Goal: Task Accomplishment & Management: Manage account settings

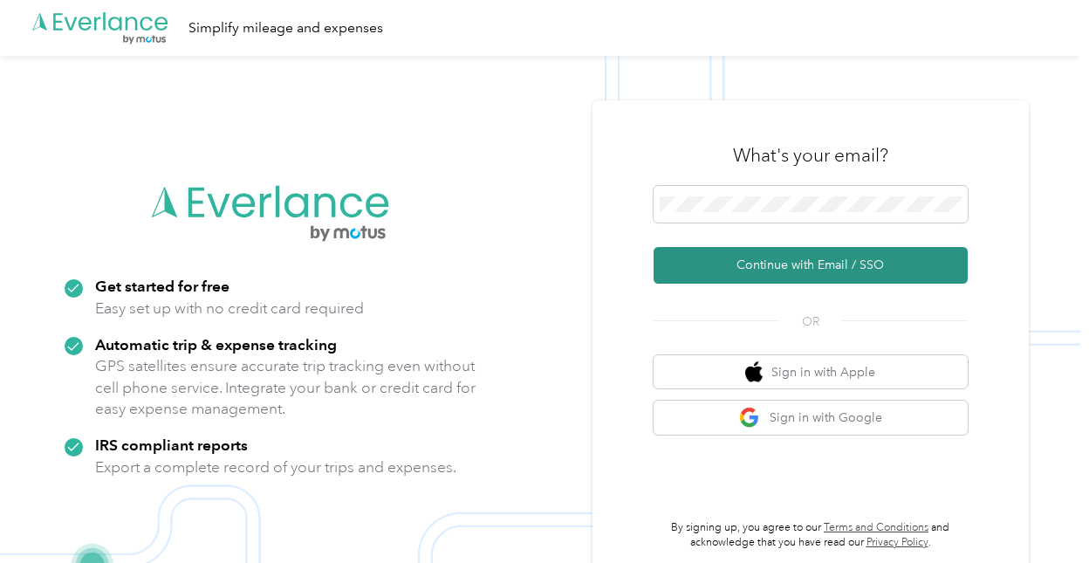
click at [729, 264] on button "Continue with Email / SSO" at bounding box center [810, 265] width 314 height 37
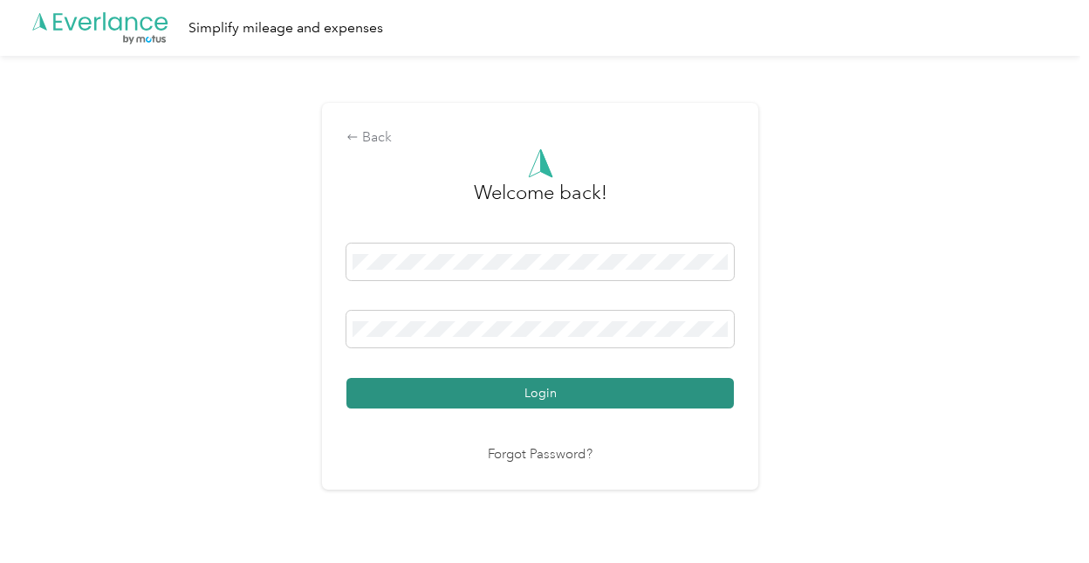
click at [471, 393] on button "Login" at bounding box center [539, 393] width 387 height 31
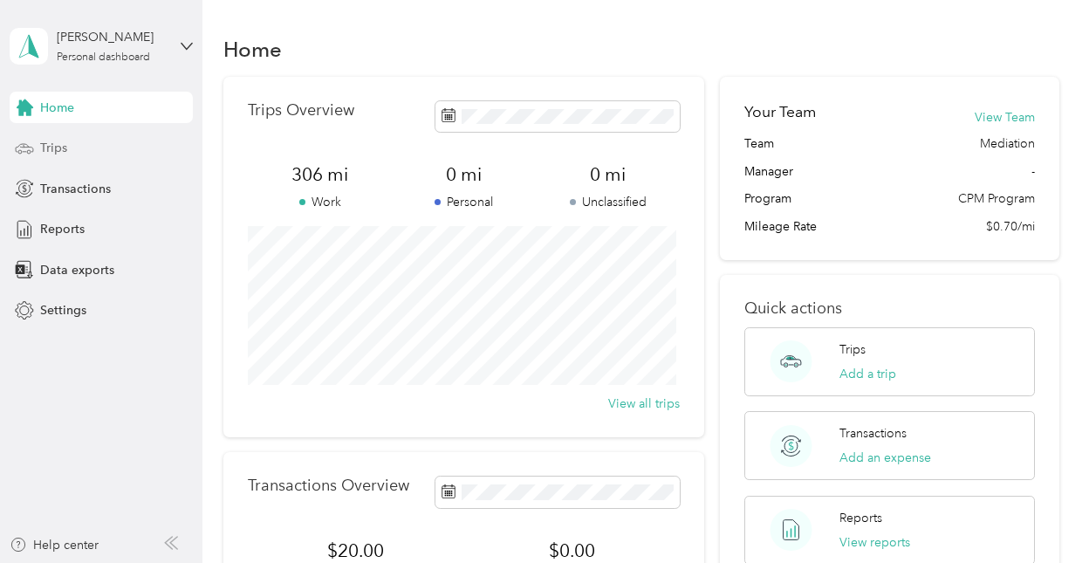
click at [48, 158] on div "Trips" at bounding box center [101, 148] width 183 height 31
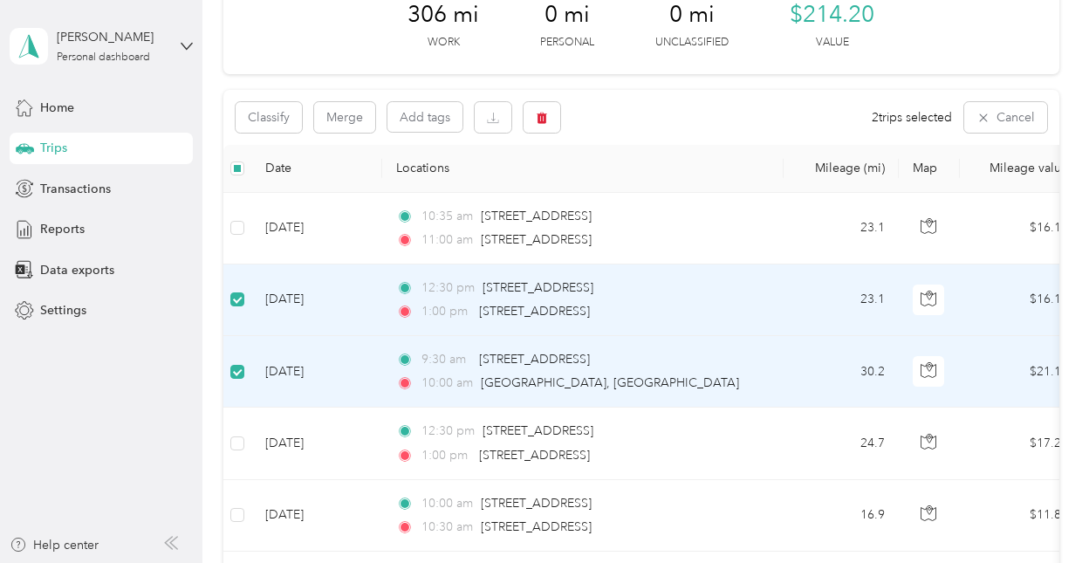
scroll to position [188, 0]
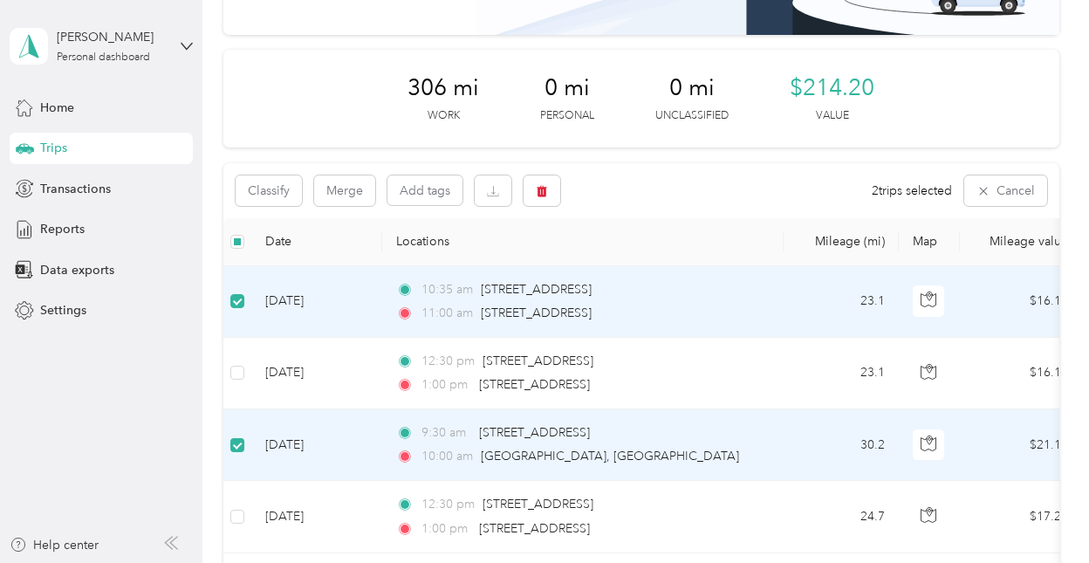
click at [236, 435] on label at bounding box center [237, 444] width 14 height 19
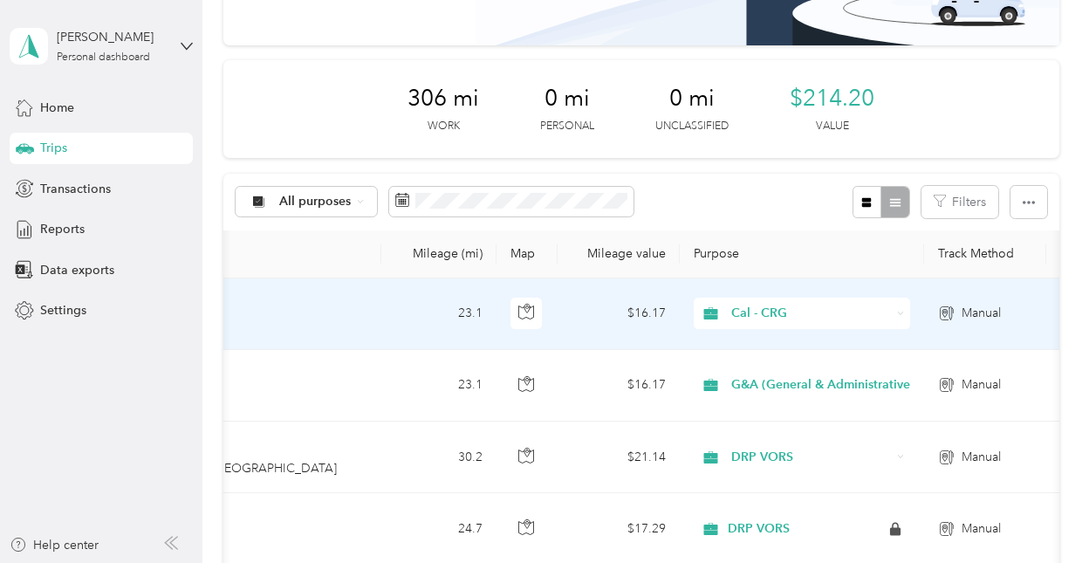
scroll to position [0, 431]
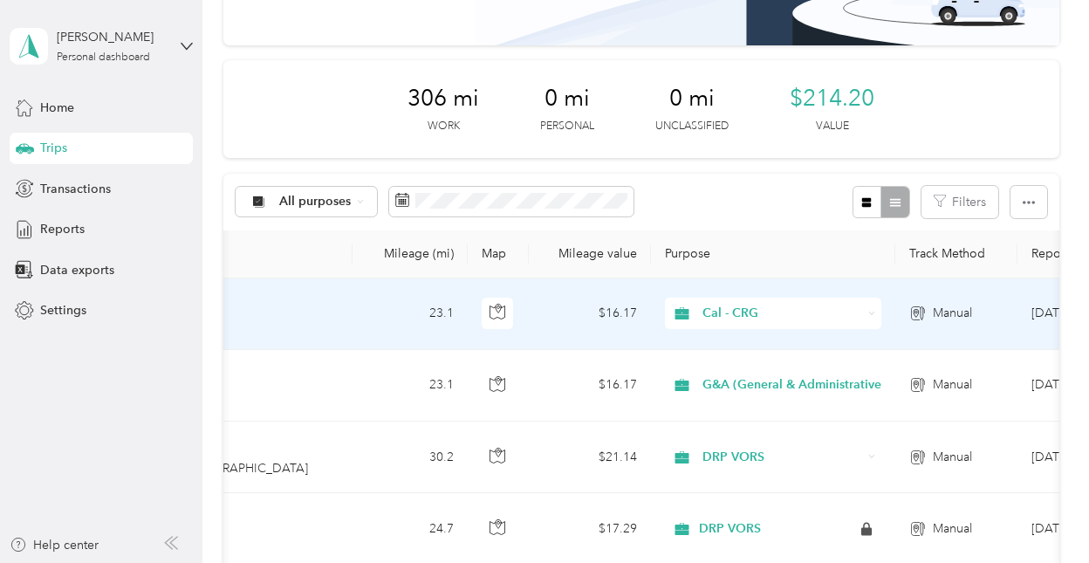
click at [751, 315] on span "Cal - CRG" at bounding box center [782, 313] width 160 height 19
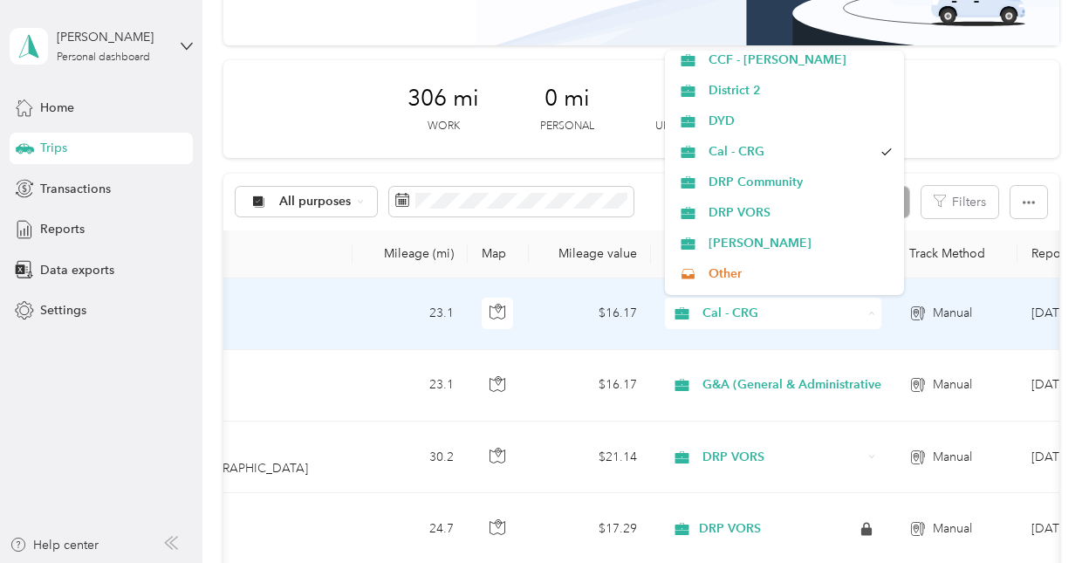
scroll to position [190, 0]
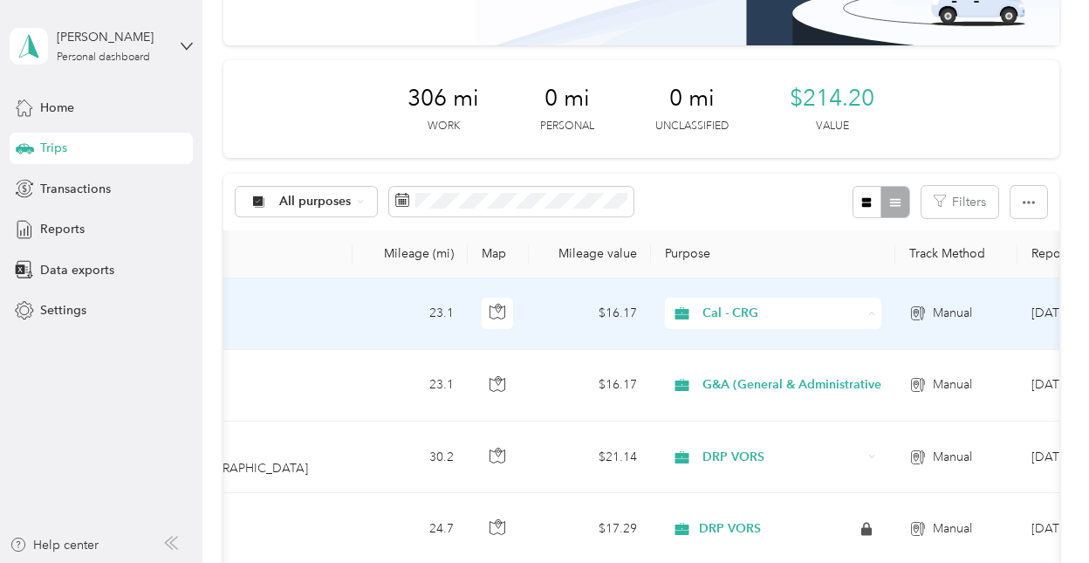
click at [747, 210] on span "DRP VORS" at bounding box center [799, 211] width 183 height 18
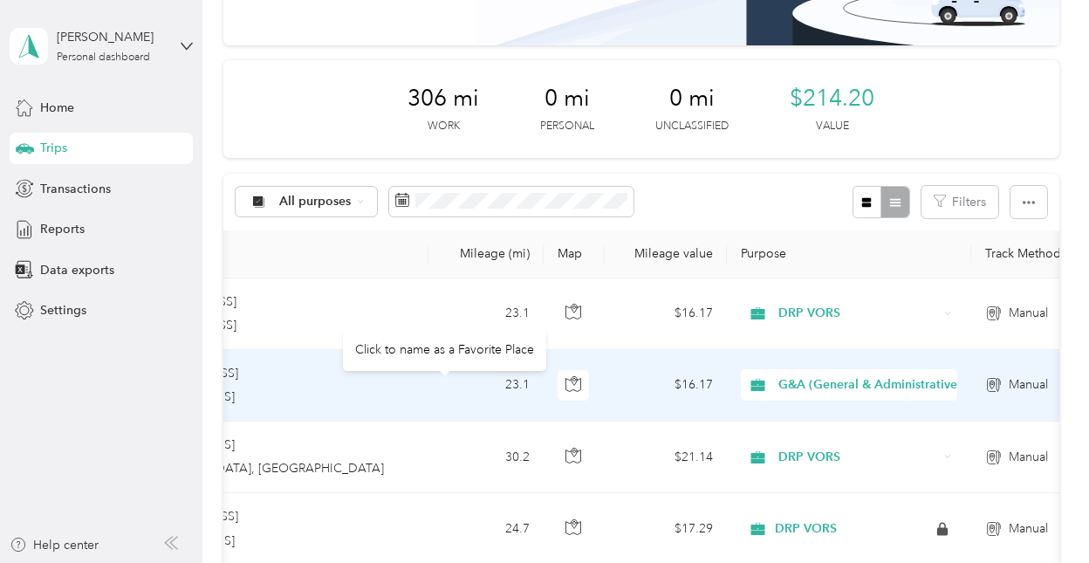
scroll to position [0, 357]
click at [751, 371] on div "G&A (General & Administrative)" at bounding box center [847, 384] width 216 height 31
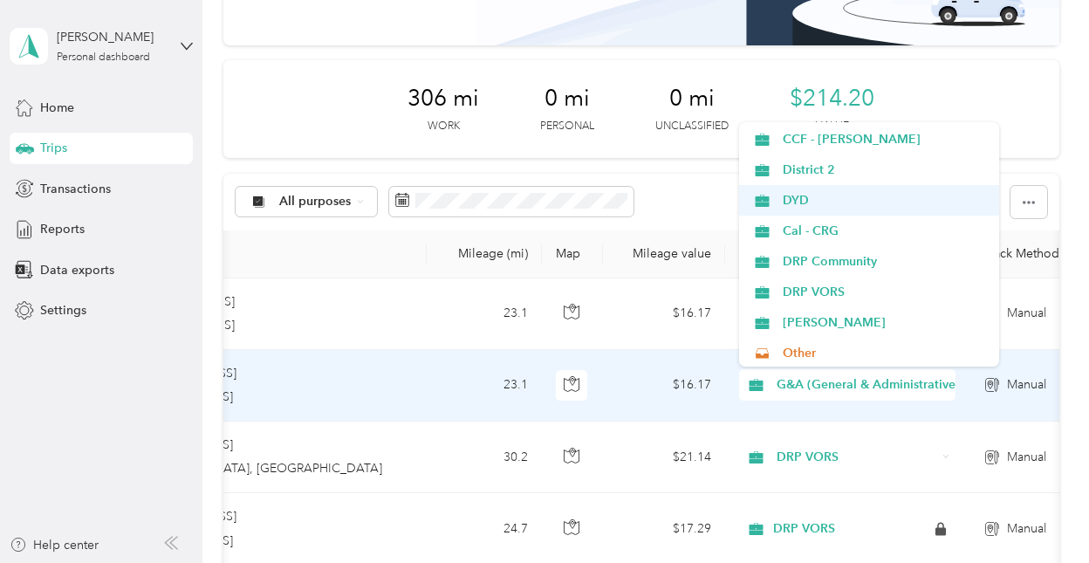
scroll to position [244, 0]
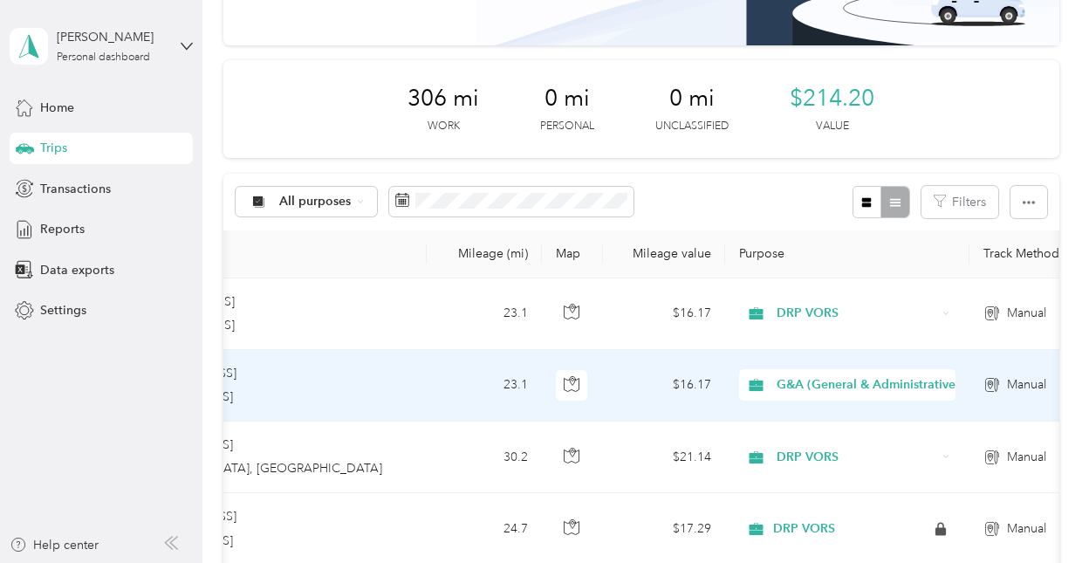
click at [751, 227] on span "DRP VORS" at bounding box center [885, 228] width 205 height 18
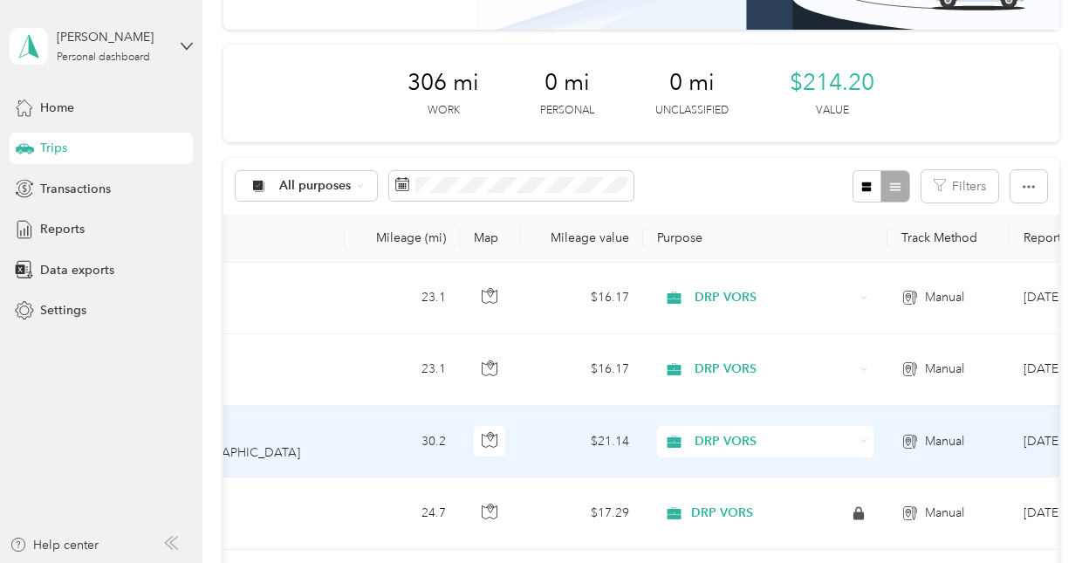
scroll to position [0, 440]
click at [743, 438] on span "DRP VORS" at bounding box center [774, 441] width 160 height 19
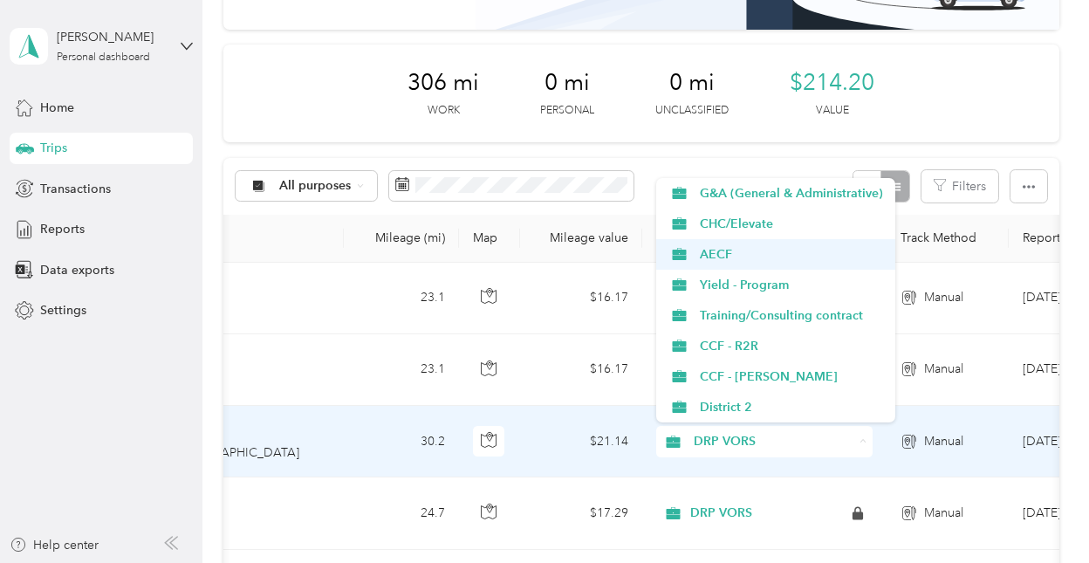
scroll to position [244, 0]
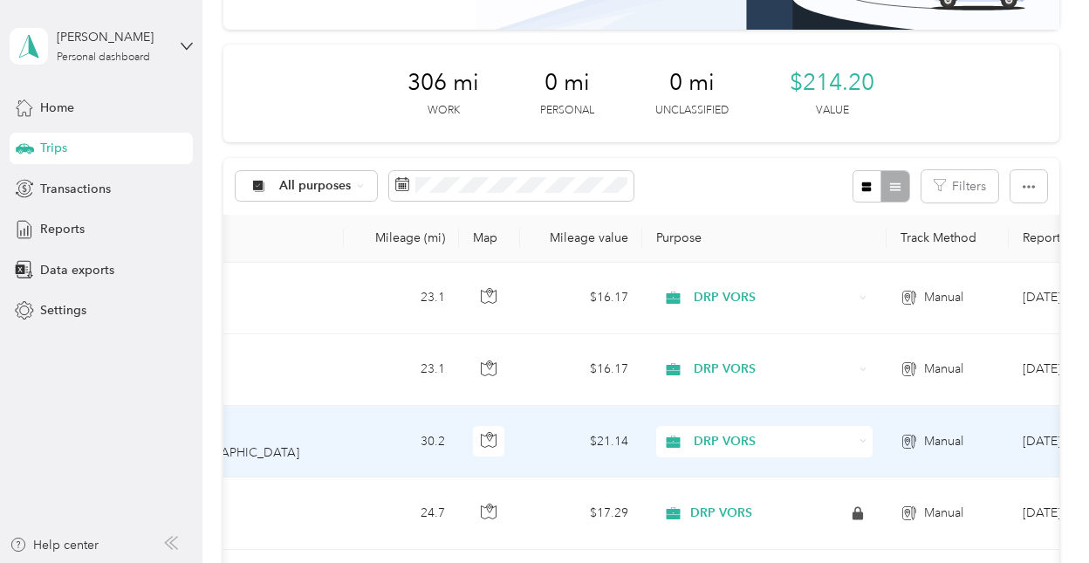
click at [734, 192] on span "DYD" at bounding box center [791, 190] width 183 height 18
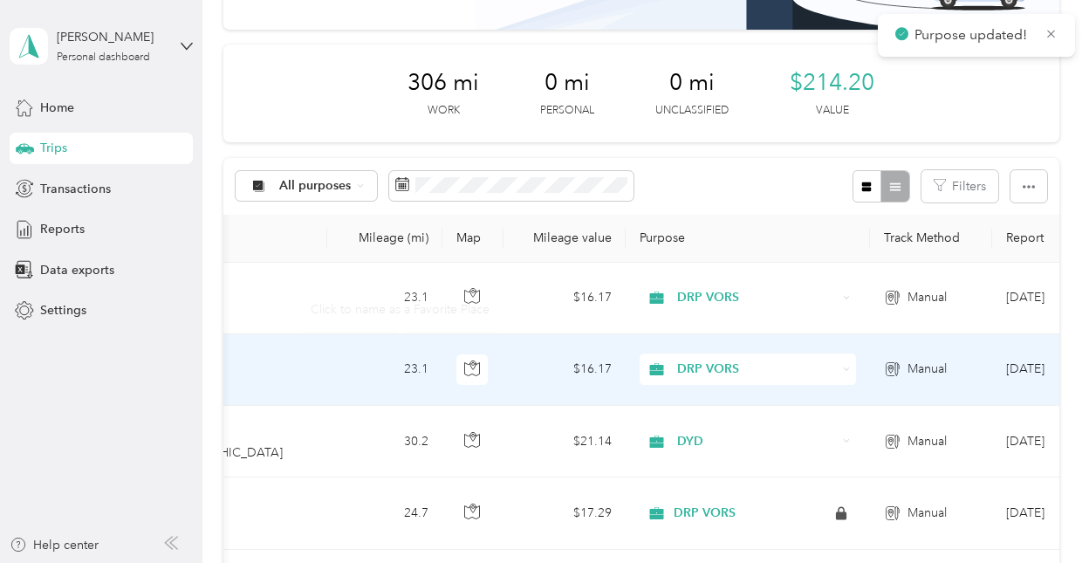
scroll to position [0, 614]
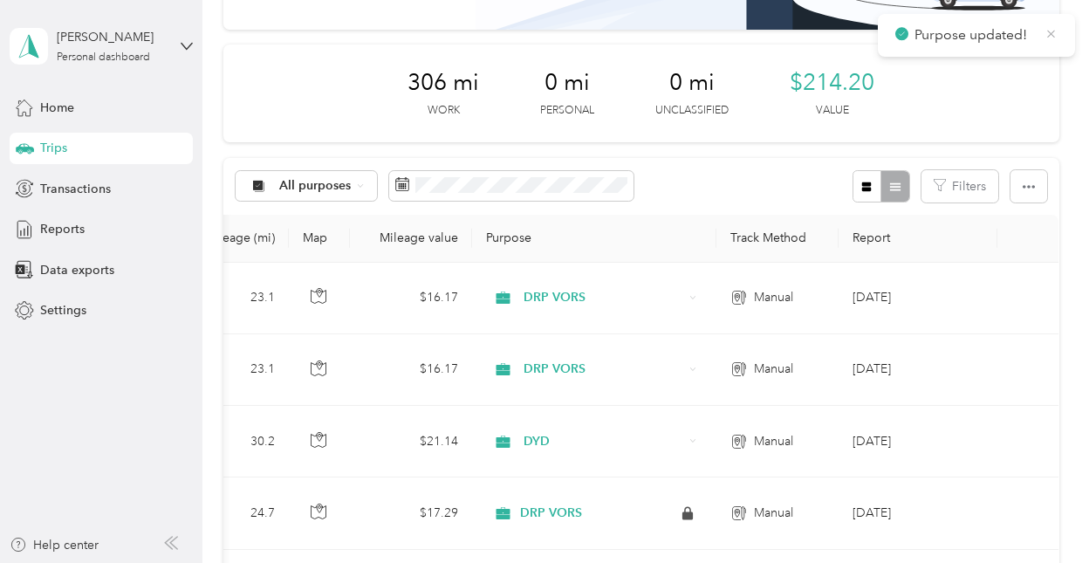
click at [751, 39] on icon at bounding box center [1050, 34] width 13 height 16
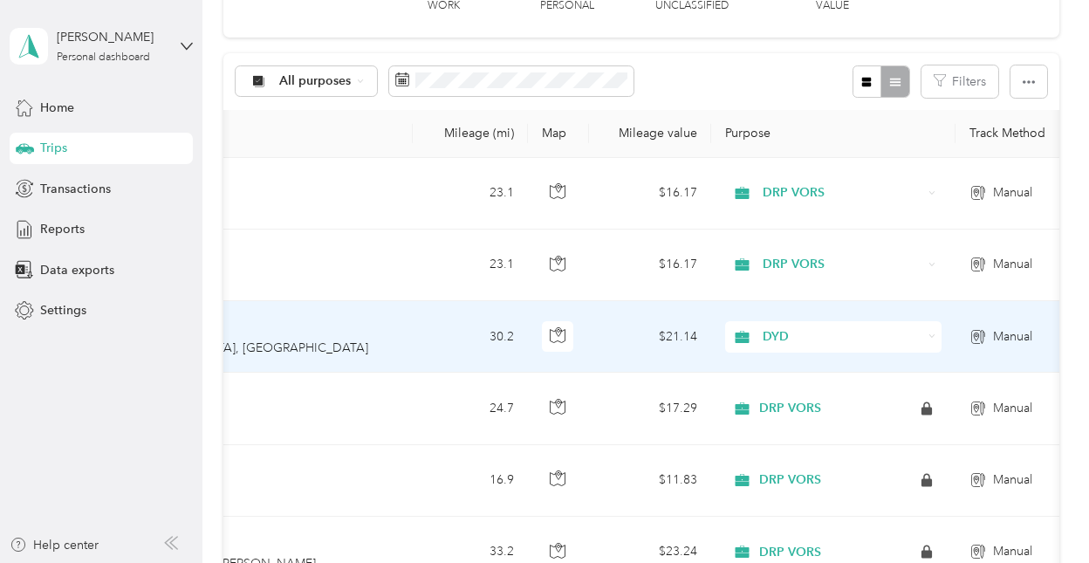
scroll to position [0, 0]
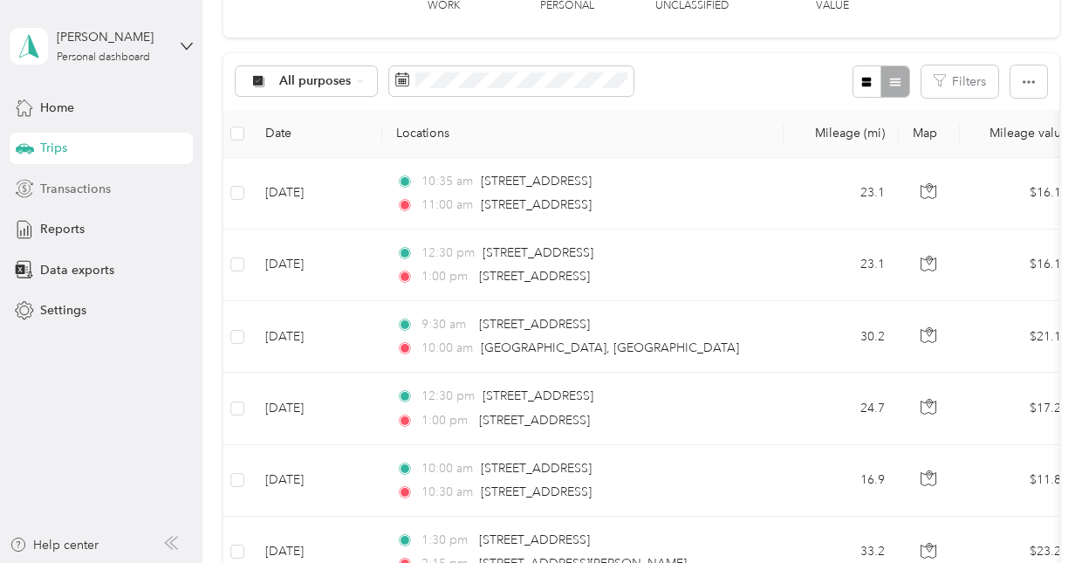
click at [119, 195] on div "Transactions" at bounding box center [101, 188] width 183 height 31
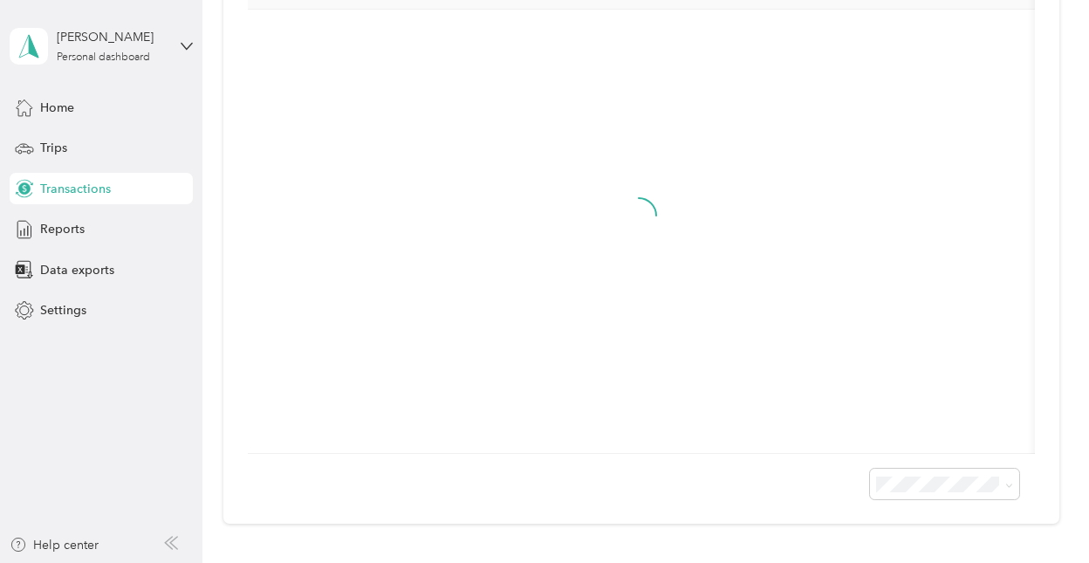
scroll to position [79, 0]
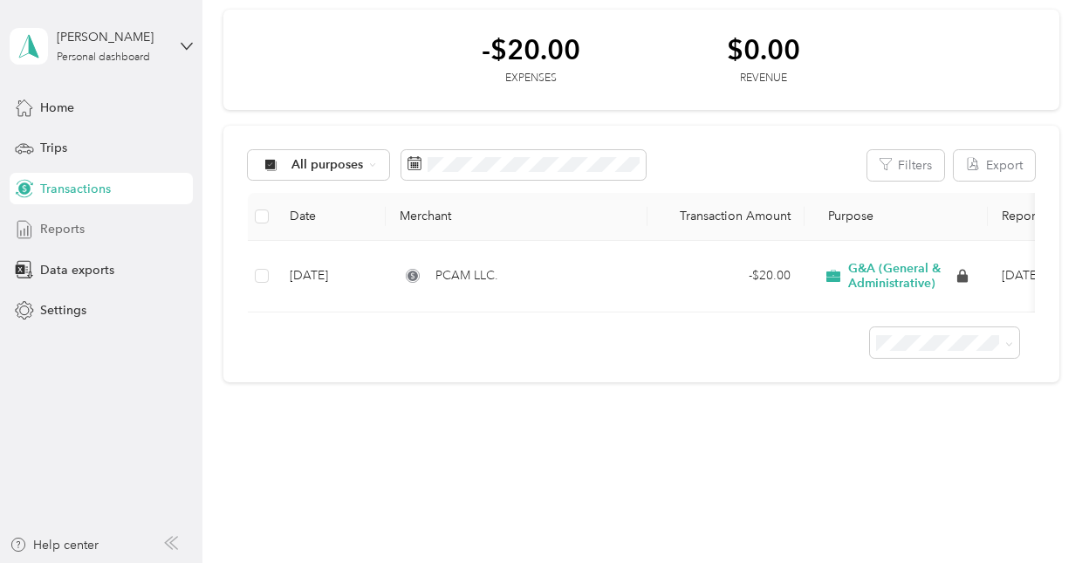
click at [95, 241] on div "Reports" at bounding box center [101, 229] width 183 height 31
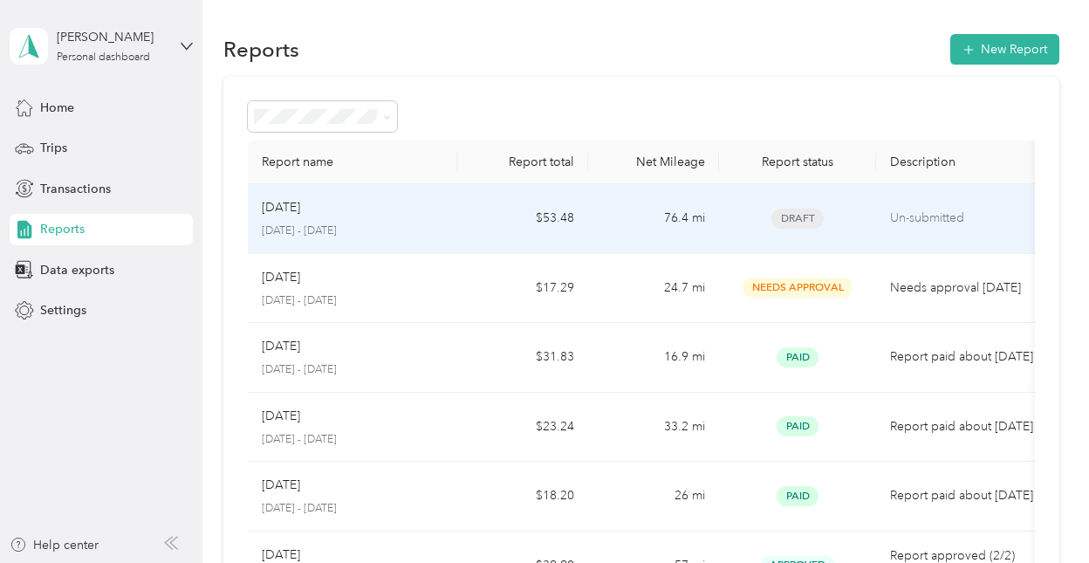
click at [460, 229] on td "$53.48" at bounding box center [522, 219] width 131 height 70
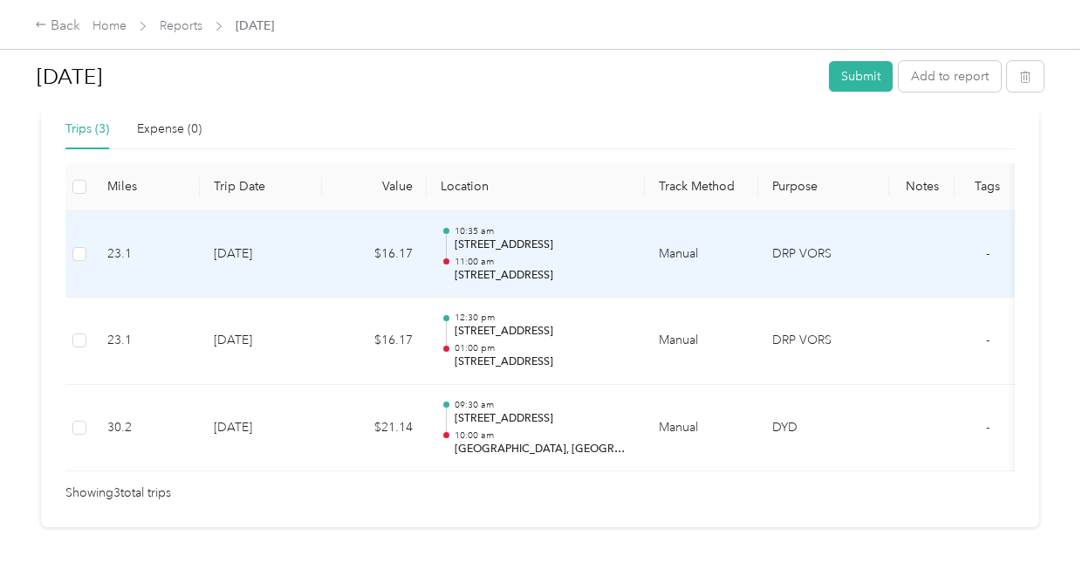
scroll to position [407, 0]
click at [273, 238] on td "[DATE]" at bounding box center [261, 255] width 122 height 87
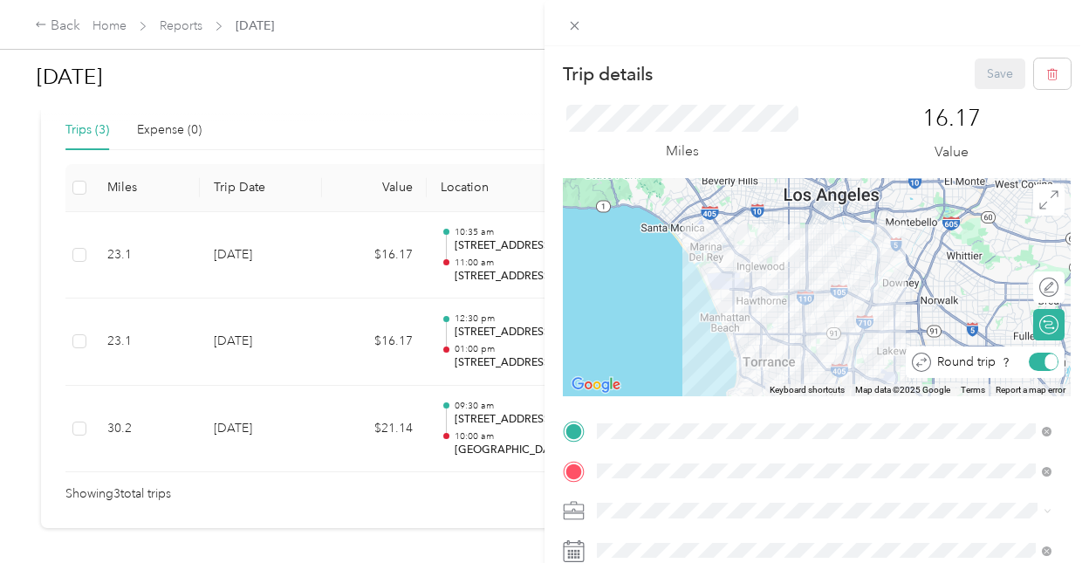
click at [751, 362] on div at bounding box center [1044, 361] width 30 height 18
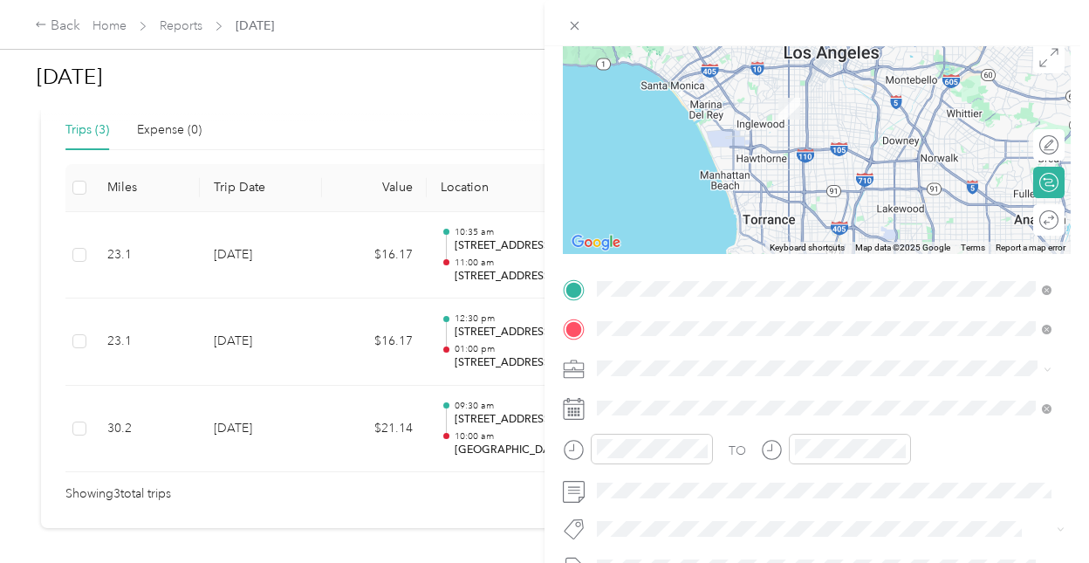
scroll to position [160, 0]
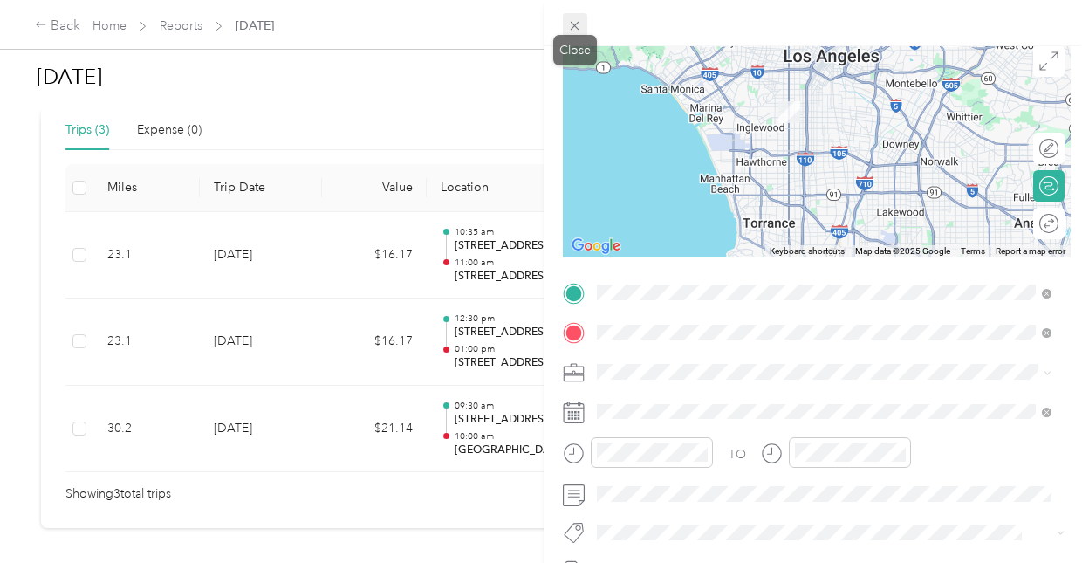
click at [576, 25] on icon at bounding box center [574, 25] width 15 height 15
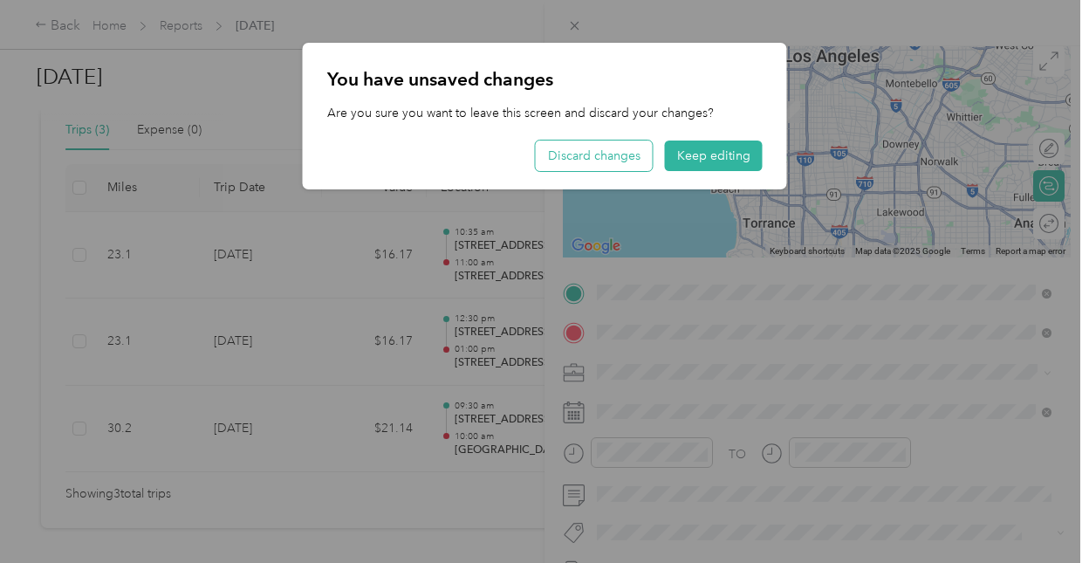
click at [621, 158] on button "Discard changes" at bounding box center [594, 155] width 117 height 31
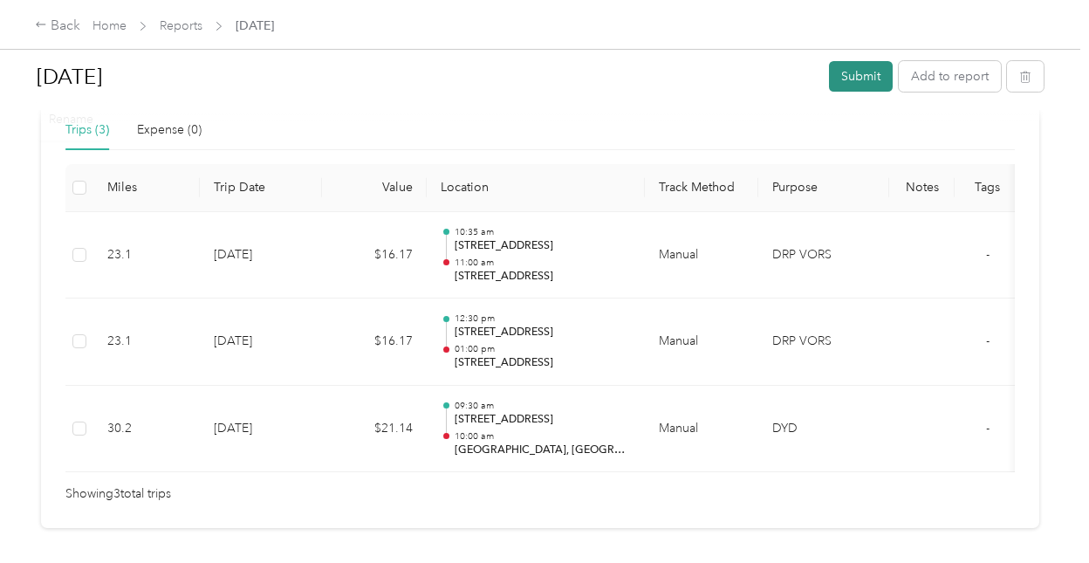
click at [751, 82] on button "Submit" at bounding box center [861, 76] width 64 height 31
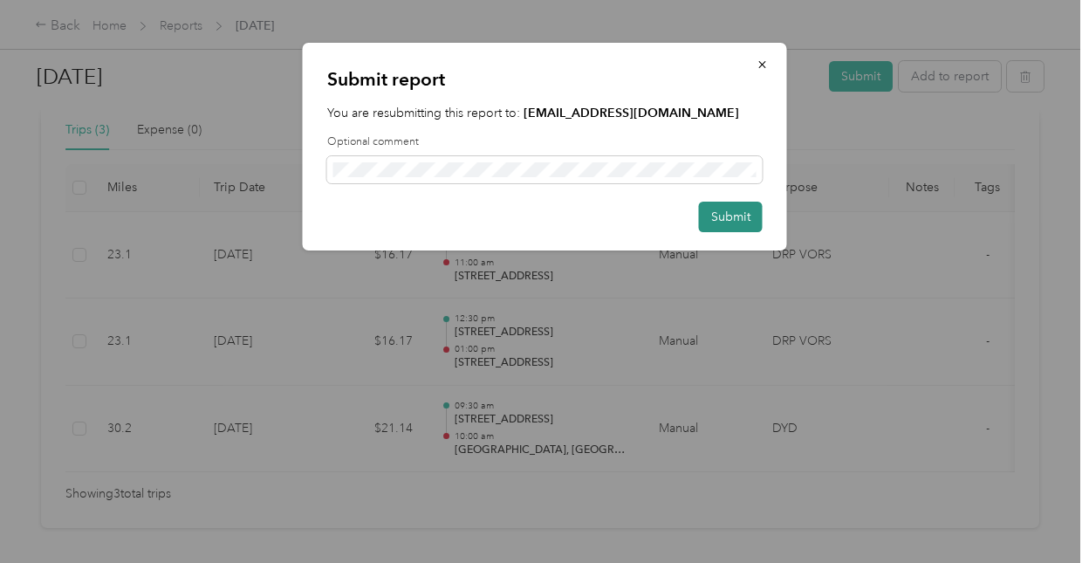
click at [751, 217] on button "Submit" at bounding box center [731, 217] width 64 height 31
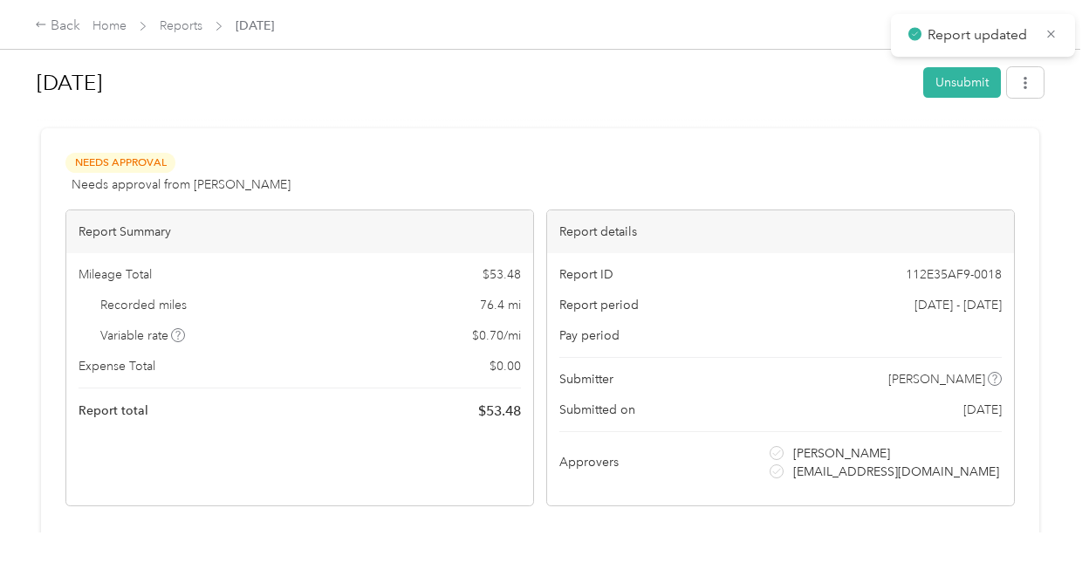
scroll to position [0, 0]
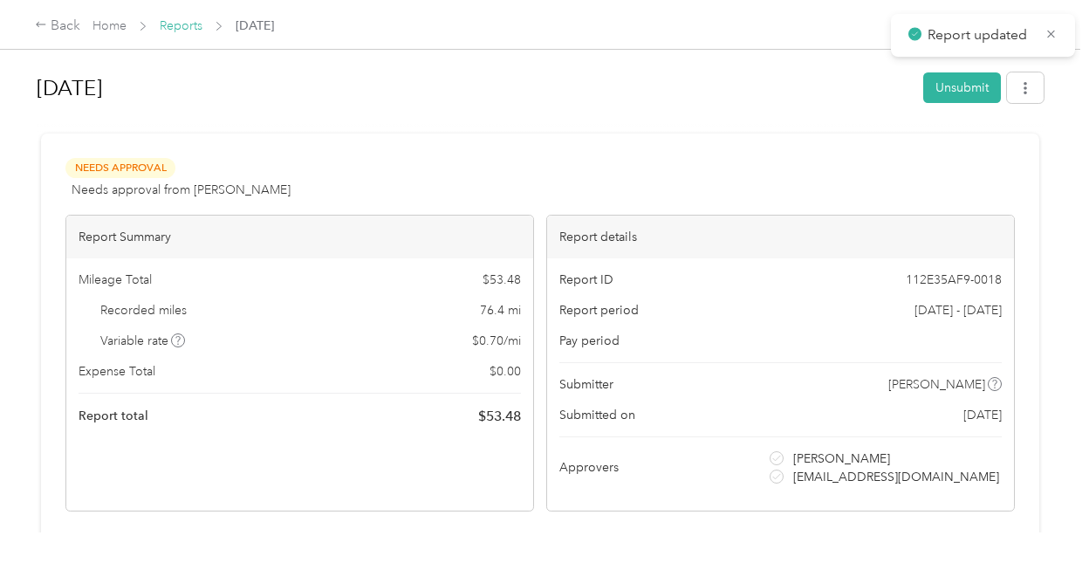
click at [180, 25] on link "Reports" at bounding box center [181, 25] width 43 height 15
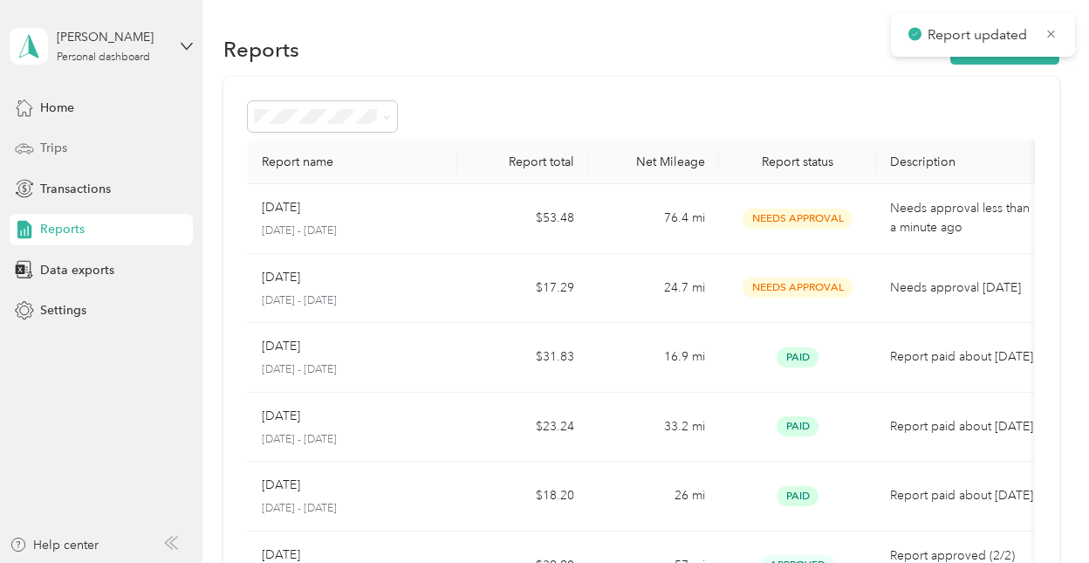
click at [38, 153] on div "Trips" at bounding box center [101, 148] width 183 height 31
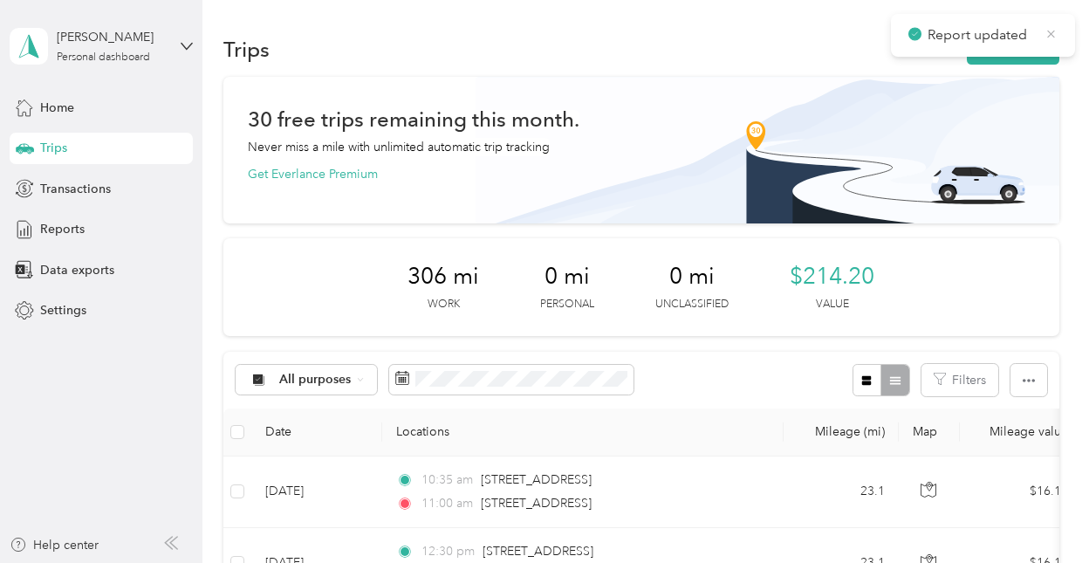
click at [751, 32] on icon at bounding box center [1050, 34] width 13 height 16
click at [751, 47] on button "New trip" at bounding box center [1013, 49] width 92 height 31
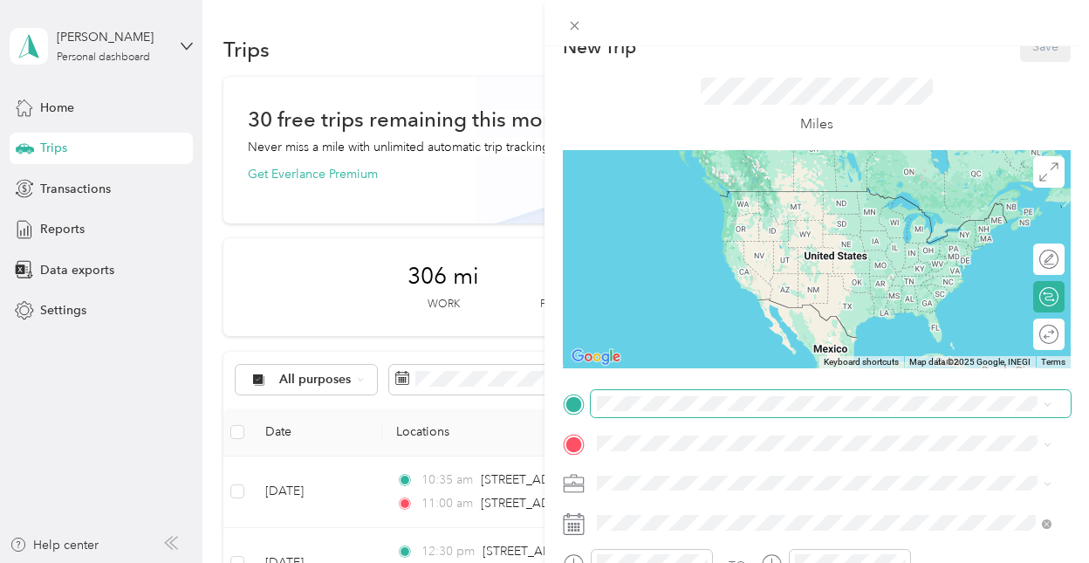
scroll to position [28, 0]
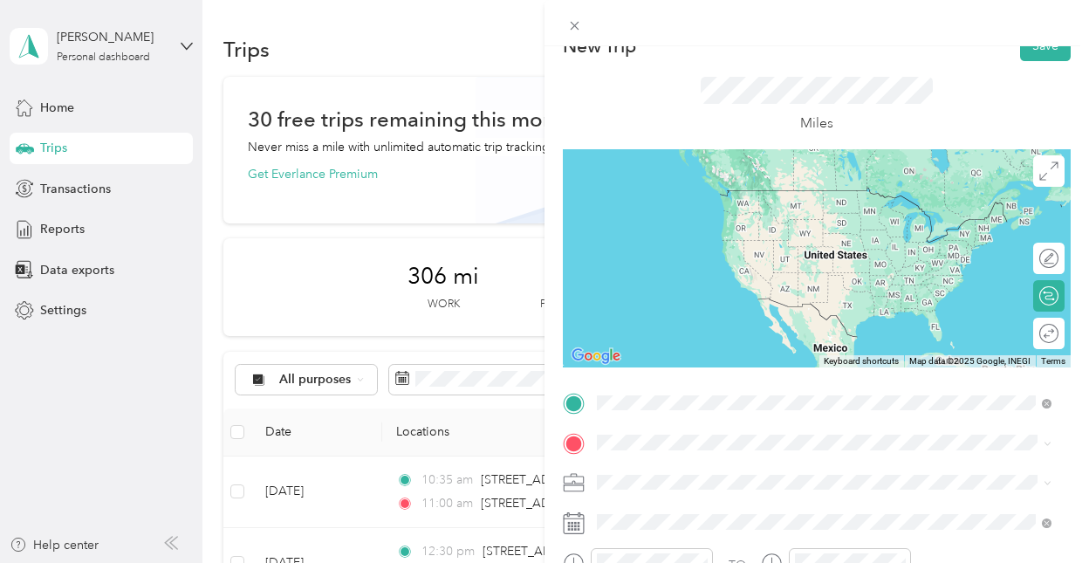
click at [738, 198] on span "[STREET_ADDRESS][US_STATE]" at bounding box center [717, 190] width 174 height 16
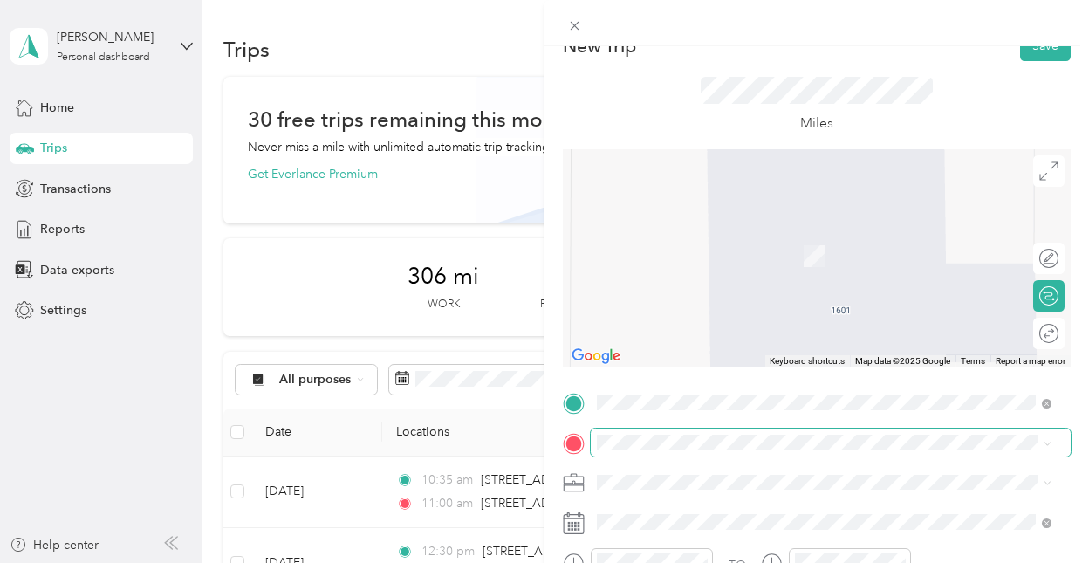
click at [641, 434] on span at bounding box center [831, 442] width 480 height 28
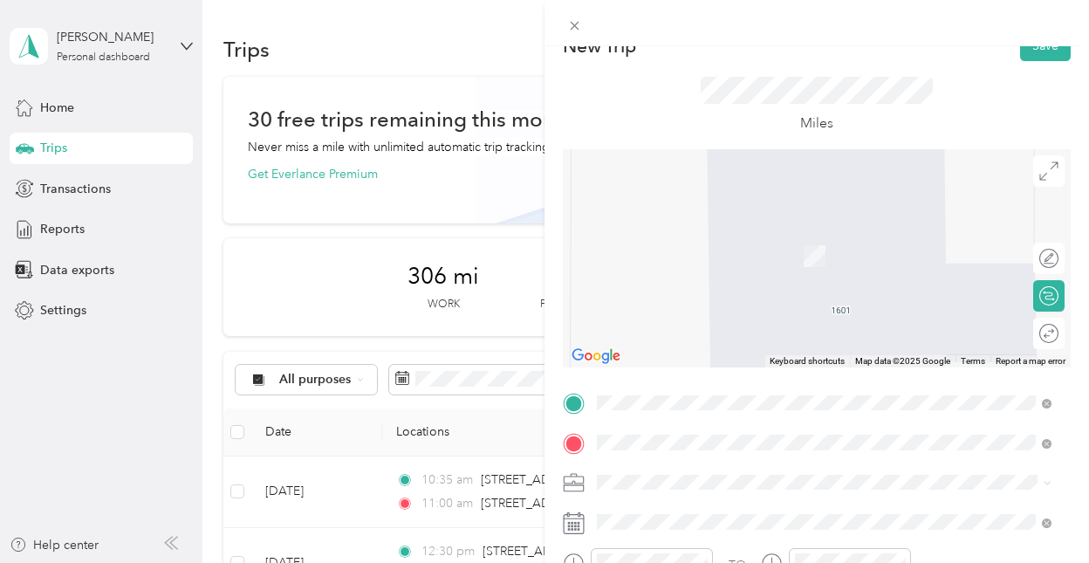
click at [725, 243] on div "[STREET_ADDRESS][US_STATE]" at bounding box center [824, 231] width 442 height 24
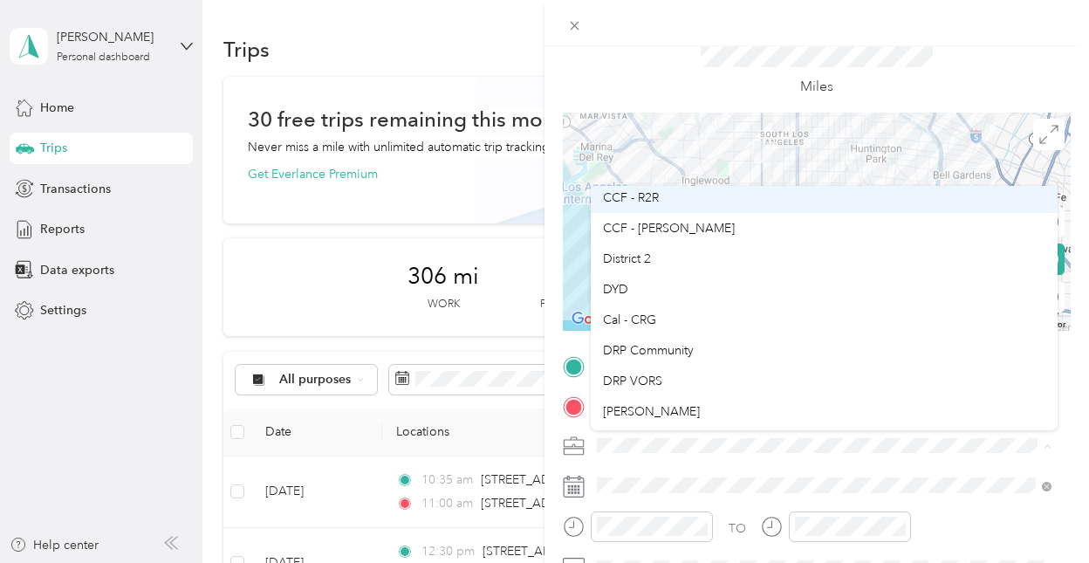
scroll to position [159, 0]
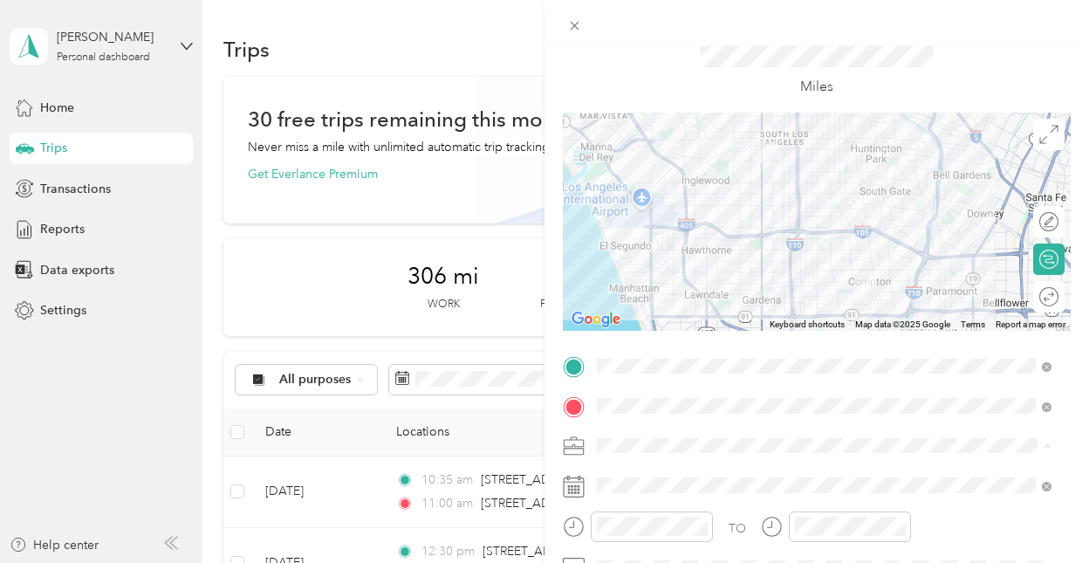
click at [691, 386] on li "DRP VORS" at bounding box center [824, 378] width 467 height 31
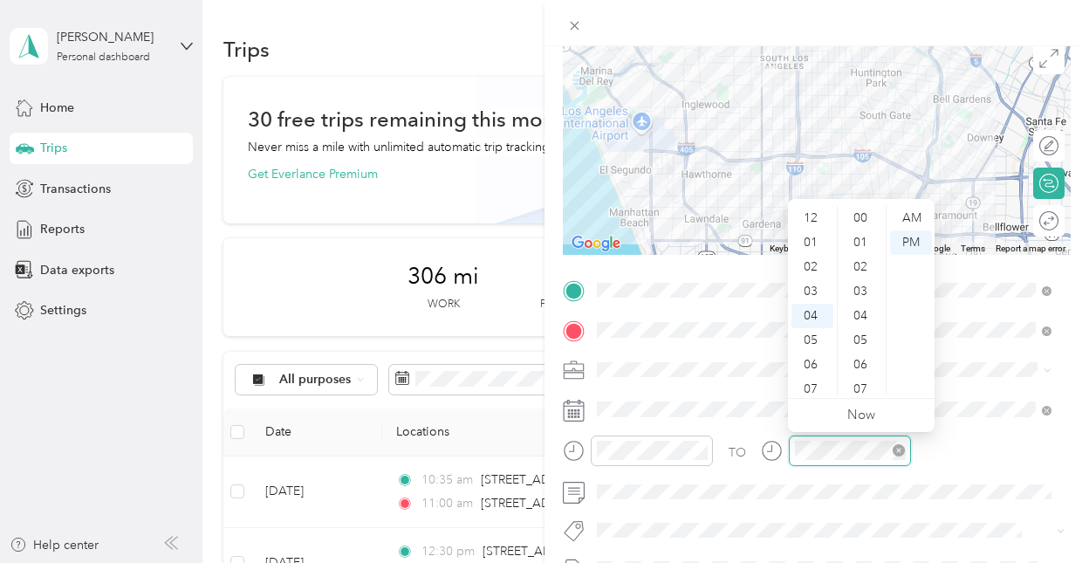
scroll to position [1277, 0]
click at [633, 465] on div at bounding box center [638, 456] width 150 height 43
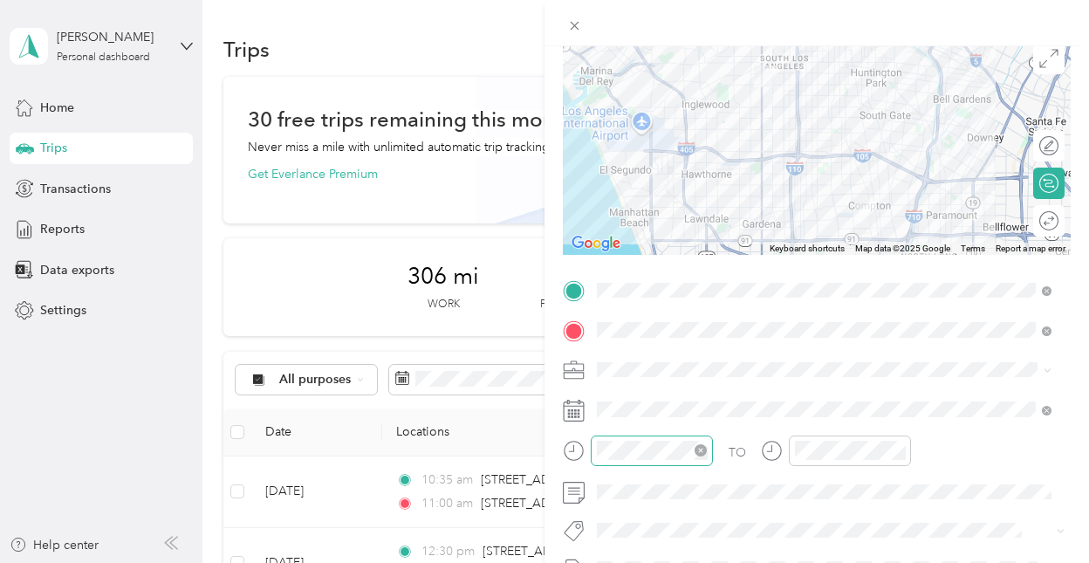
click at [634, 460] on div at bounding box center [652, 450] width 122 height 31
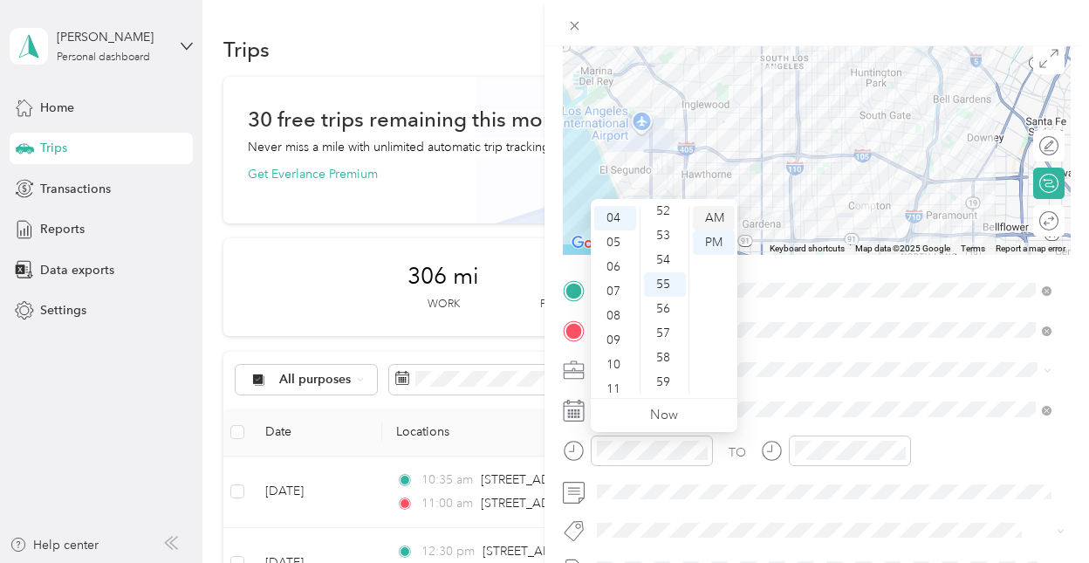
click at [708, 222] on div "AM" at bounding box center [714, 218] width 42 height 24
click at [606, 318] on div "08" at bounding box center [615, 316] width 42 height 24
click at [667, 352] on div "20" at bounding box center [665, 351] width 42 height 24
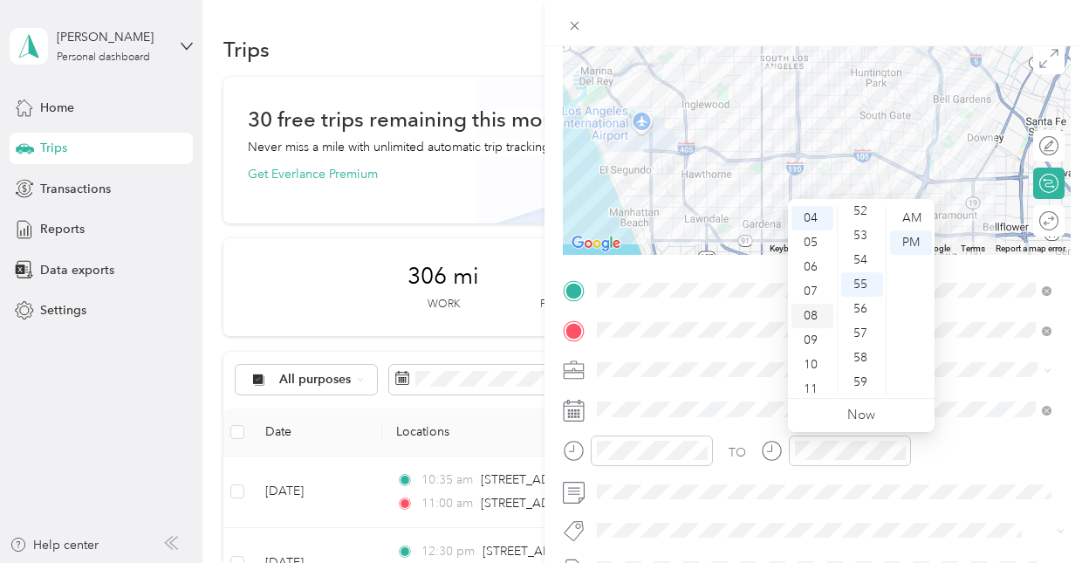
click at [751, 307] on div "08" at bounding box center [812, 316] width 42 height 24
click at [751, 278] on div "55" at bounding box center [862, 284] width 42 height 24
click at [751, 214] on div "AM" at bounding box center [911, 218] width 42 height 24
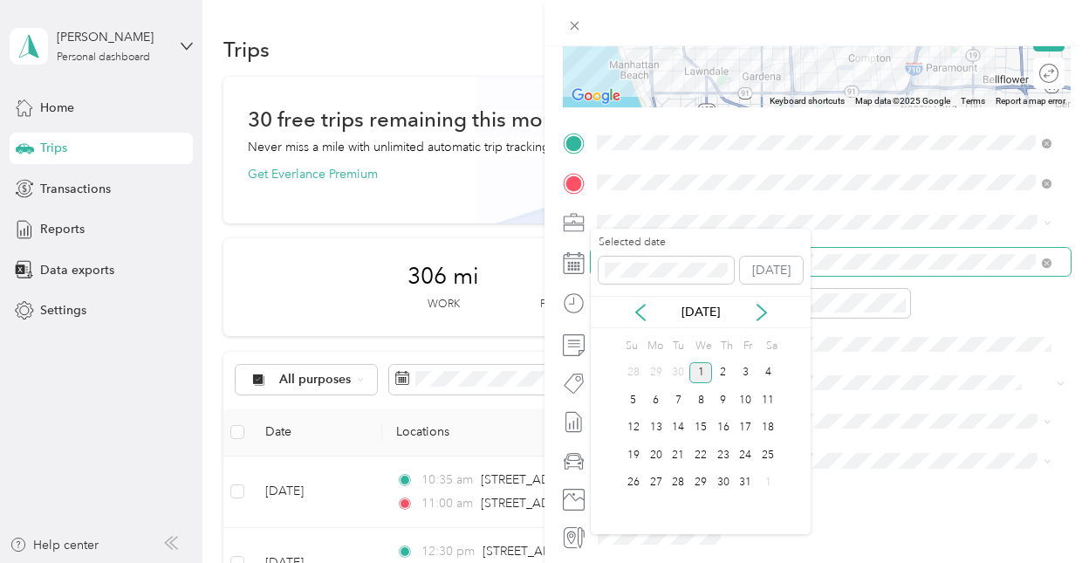
scroll to position [0, 0]
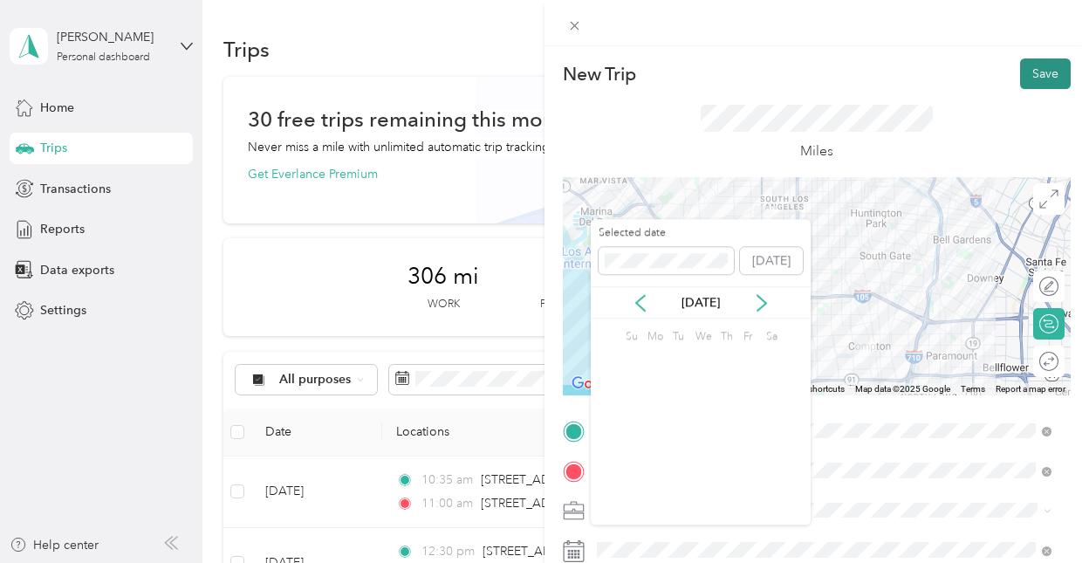
click at [751, 70] on button "Save" at bounding box center [1045, 73] width 51 height 31
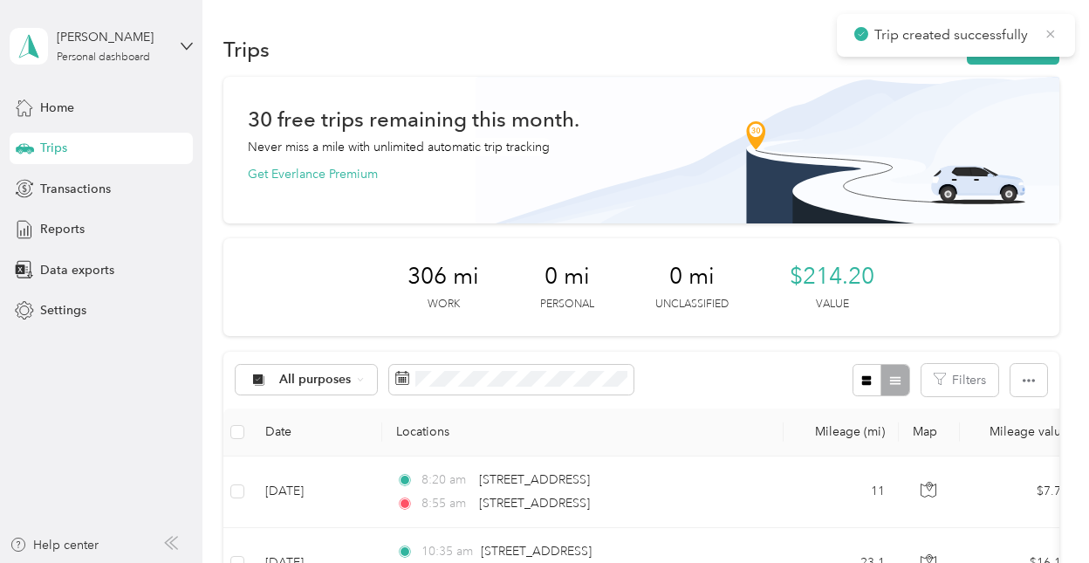
click at [751, 39] on icon at bounding box center [1050, 34] width 14 height 16
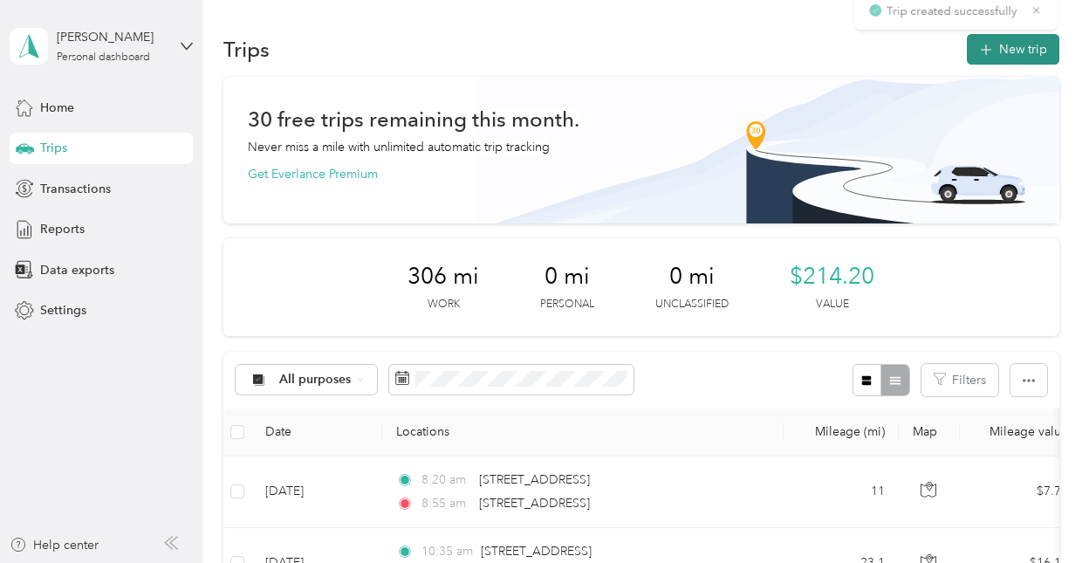
click at [751, 55] on button "New trip" at bounding box center [1013, 49] width 92 height 31
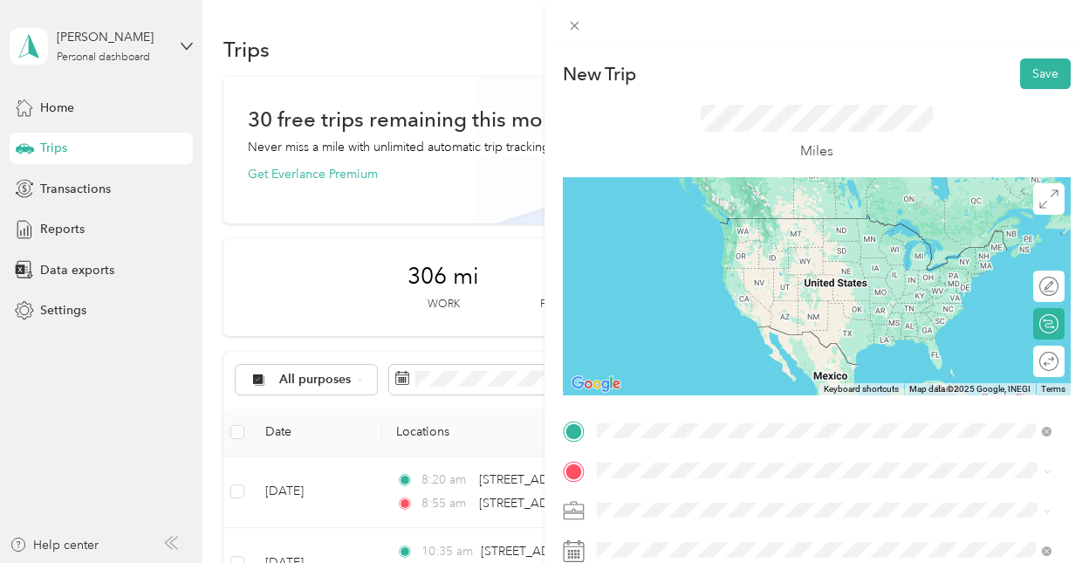
click at [737, 237] on li "[STREET_ADDRESS][US_STATE]" at bounding box center [824, 220] width 467 height 36
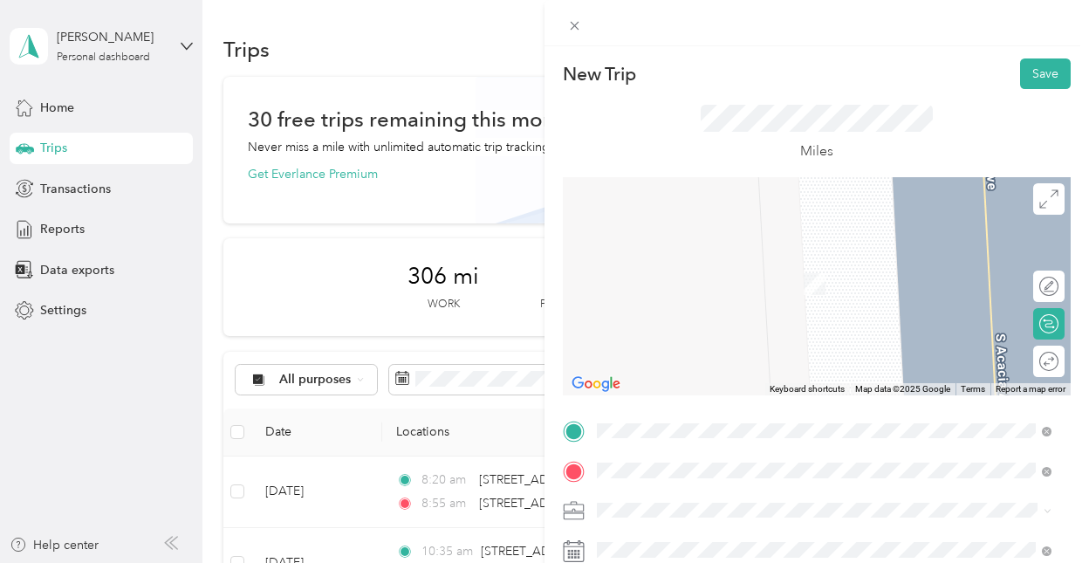
click at [700, 277] on div "TEAM Office [STREET_ADDRESS][US_STATE]" at bounding box center [717, 278] width 174 height 43
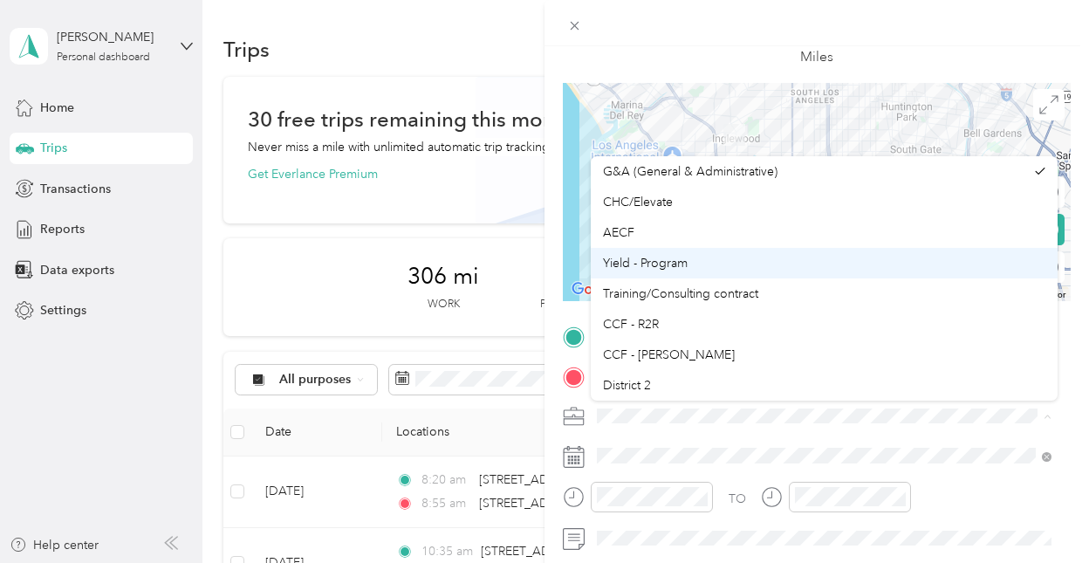
scroll to position [244, 0]
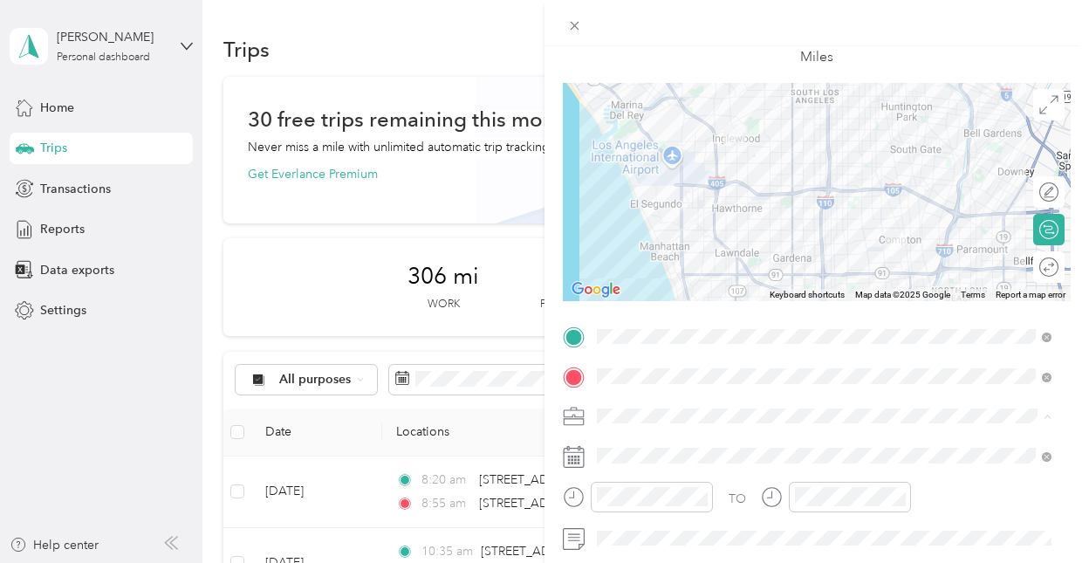
click at [683, 269] on li "DRP VORS" at bounding box center [824, 263] width 467 height 31
click at [651, 508] on div at bounding box center [652, 497] width 122 height 31
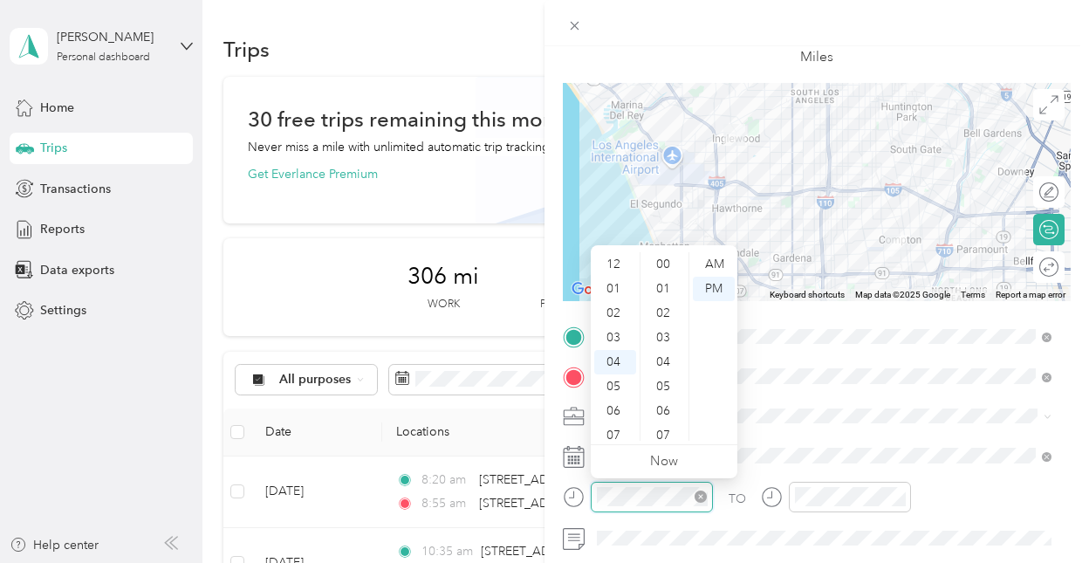
scroll to position [1277, 0]
click at [614, 411] on div "10" at bounding box center [615, 411] width 42 height 24
click at [658, 262] on div "00" at bounding box center [665, 264] width 42 height 24
click at [721, 270] on div "AM" at bounding box center [714, 264] width 42 height 24
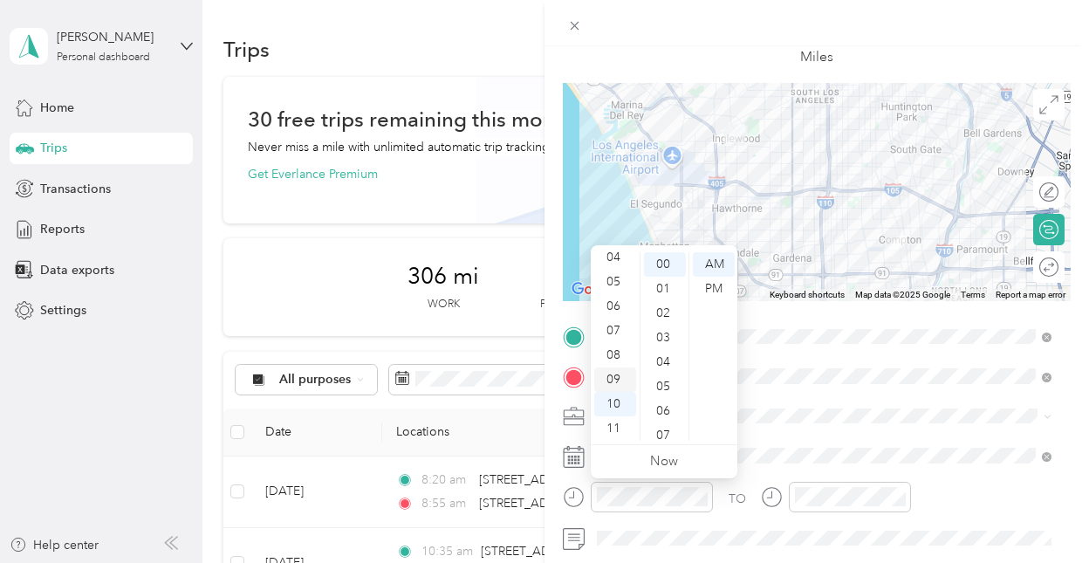
click at [616, 381] on div "09" at bounding box center [615, 379] width 42 height 24
click at [664, 348] on div "50" at bounding box center [665, 344] width 42 height 24
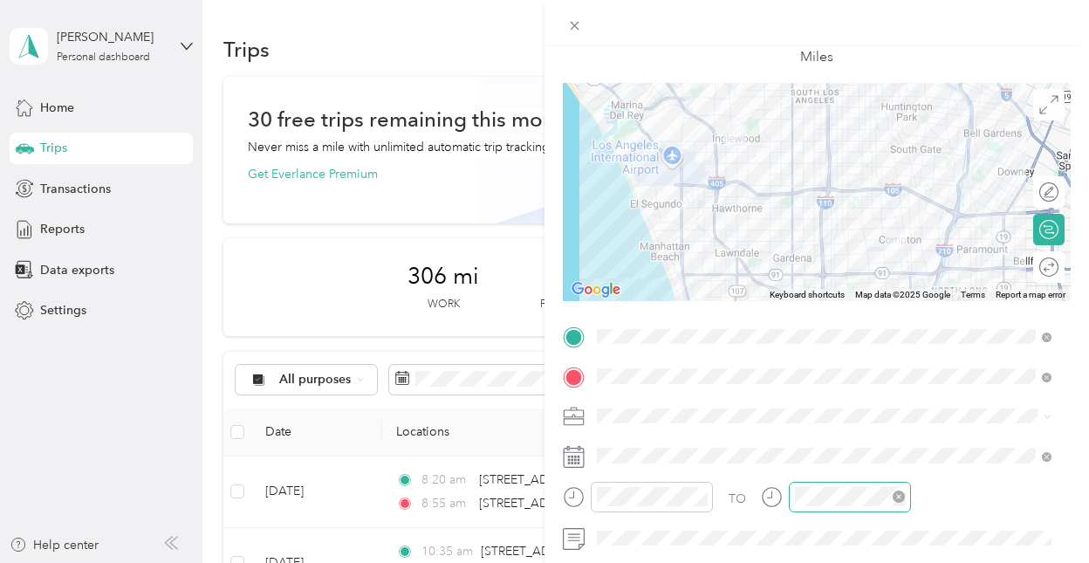
click at [751, 507] on div at bounding box center [850, 497] width 122 height 31
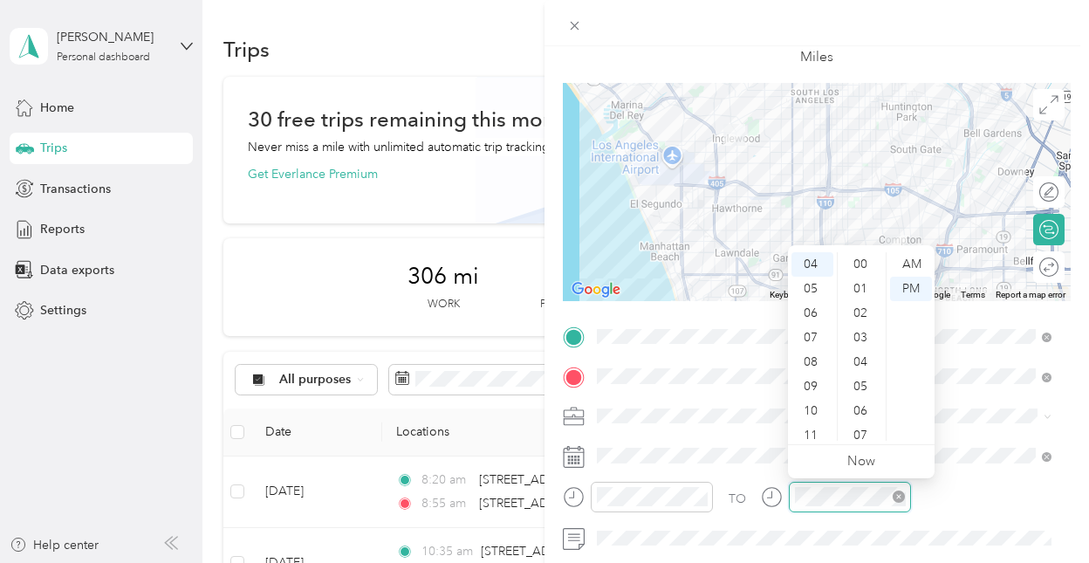
scroll to position [1277, 0]
click at [751, 407] on div "10" at bounding box center [812, 411] width 42 height 24
drag, startPoint x: 861, startPoint y: 349, endPoint x: 851, endPoint y: 359, distance: 14.8
click at [751, 359] on div "30" at bounding box center [862, 358] width 42 height 24
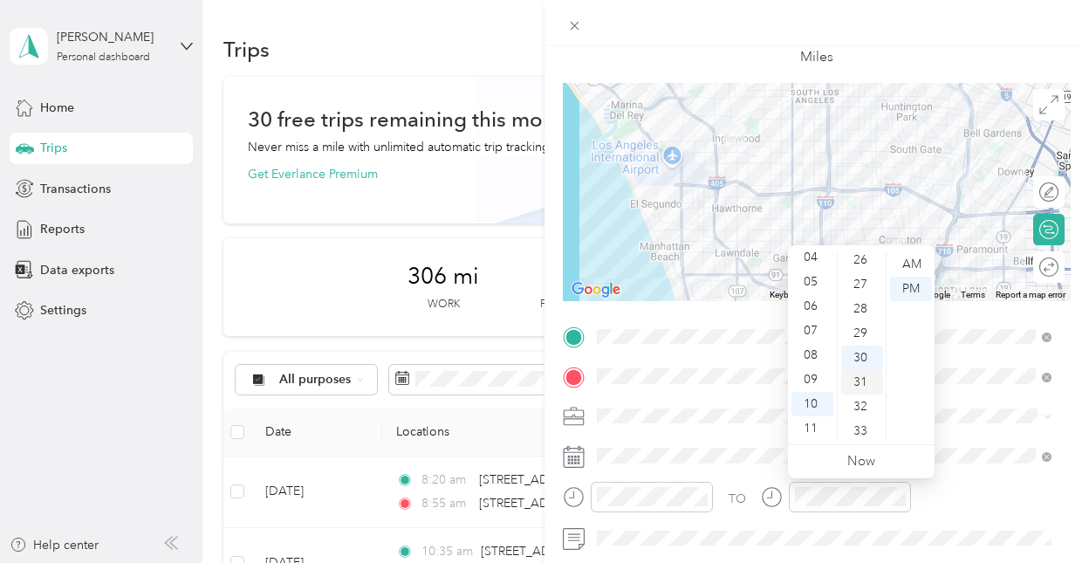
scroll to position [733, 0]
click at [751, 271] on div "AM" at bounding box center [911, 264] width 42 height 24
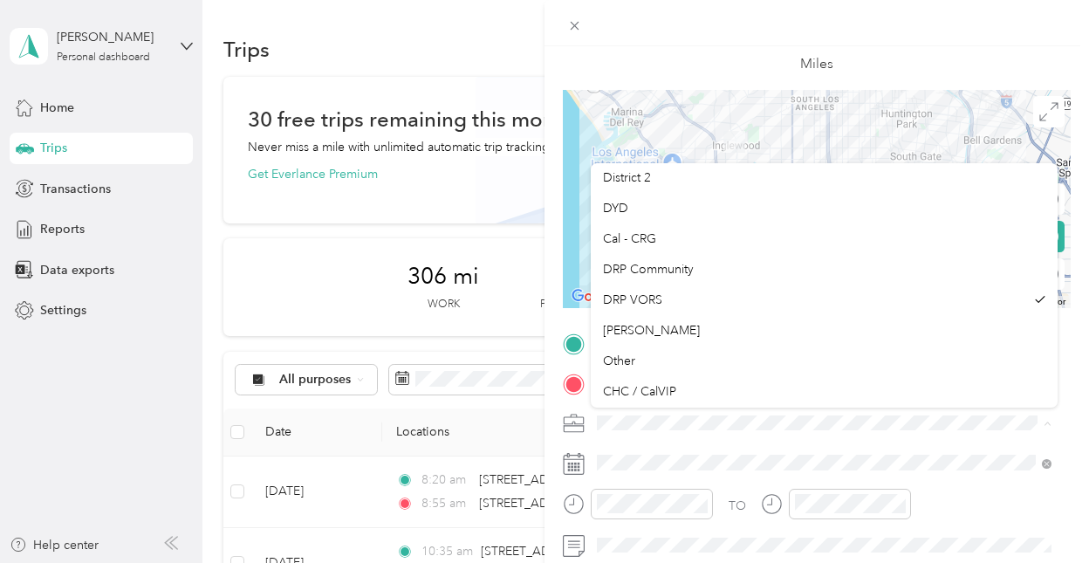
scroll to position [216, 0]
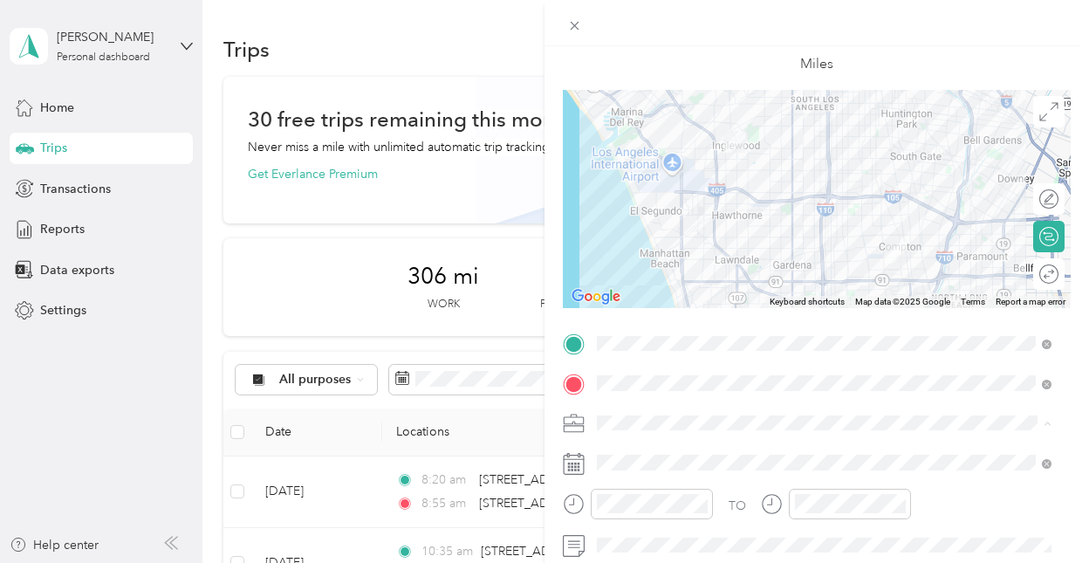
click at [735, 293] on div "DRP VORS" at bounding box center [813, 298] width 421 height 18
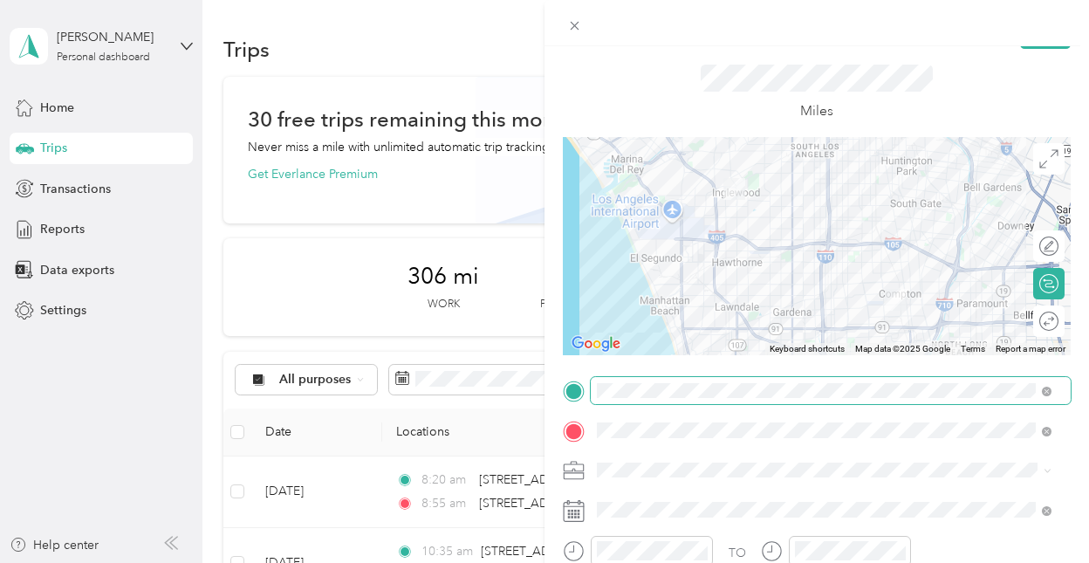
scroll to position [0, 0]
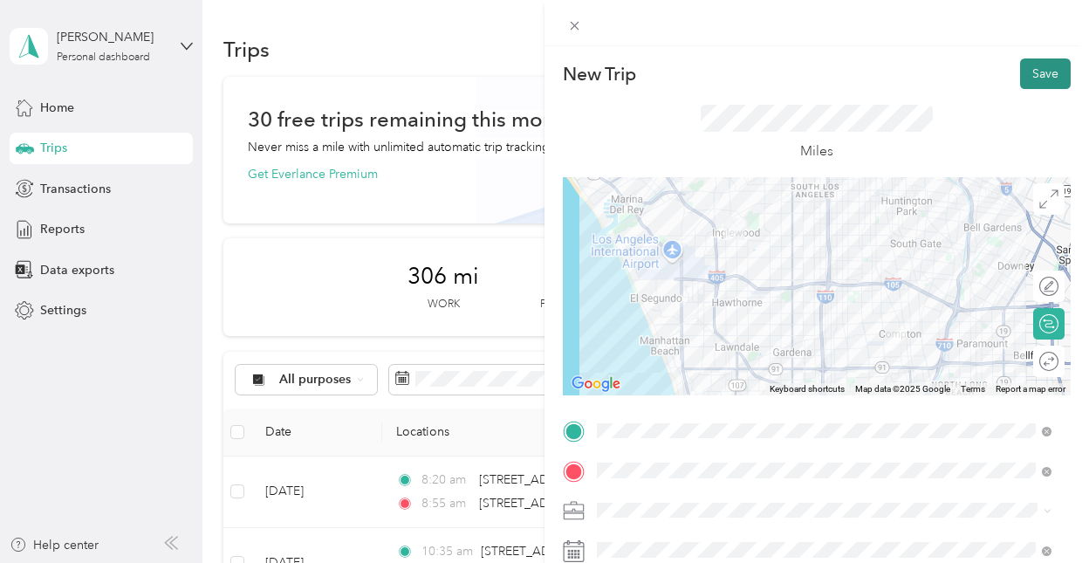
click at [751, 78] on button "Save" at bounding box center [1045, 73] width 51 height 31
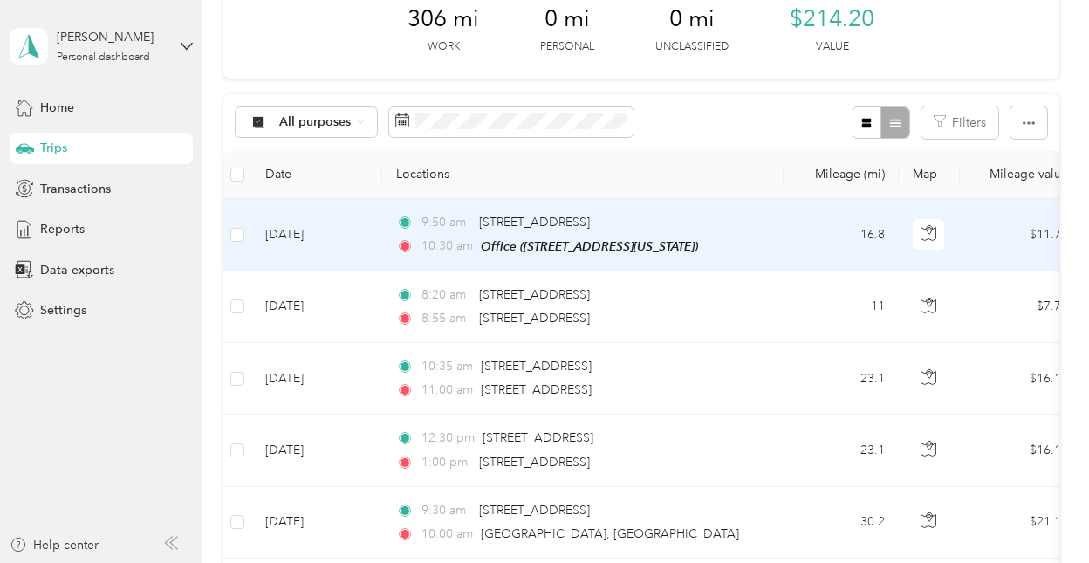
click at [325, 245] on td "[DATE]" at bounding box center [316, 235] width 131 height 72
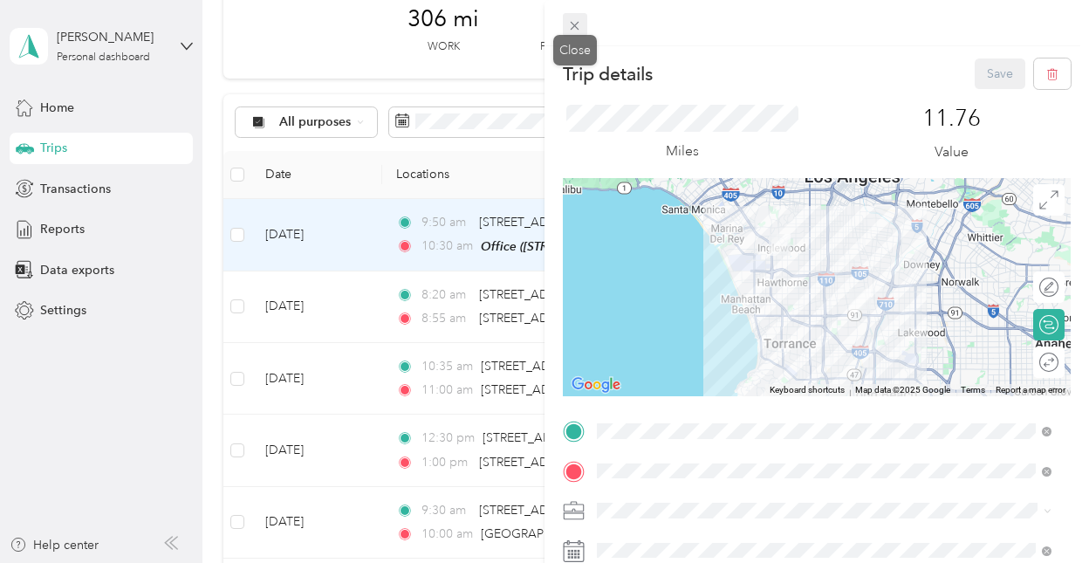
click at [576, 25] on icon at bounding box center [574, 25] width 15 height 15
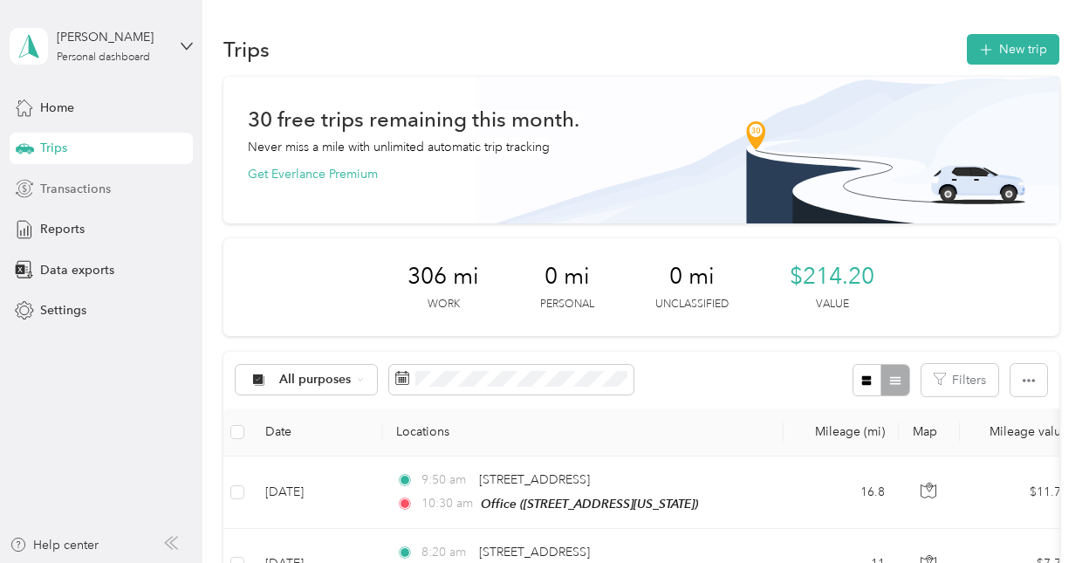
click at [75, 195] on span "Transactions" at bounding box center [75, 189] width 71 height 18
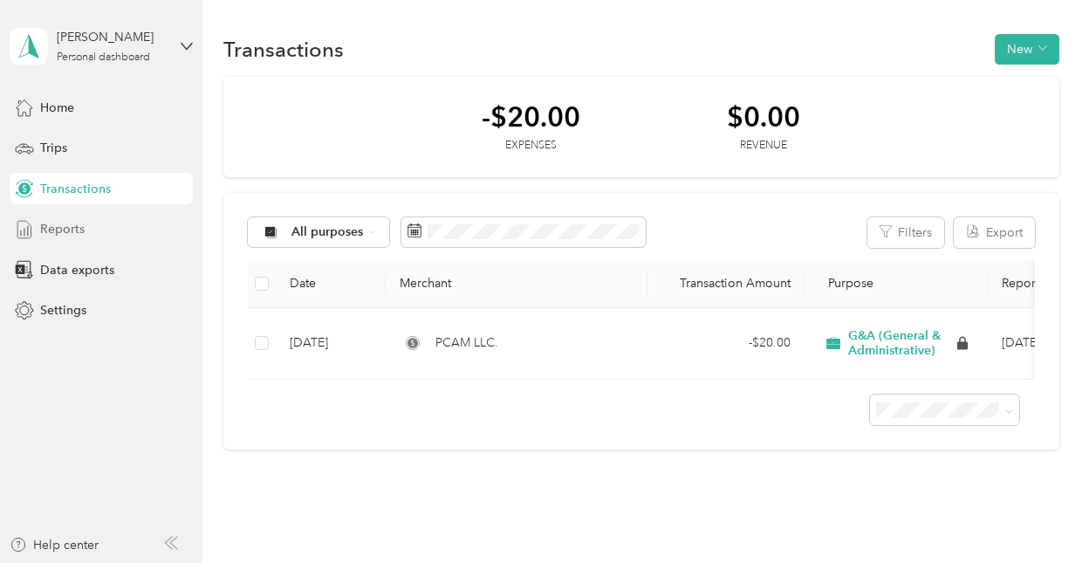
click at [70, 221] on span "Reports" at bounding box center [62, 229] width 44 height 18
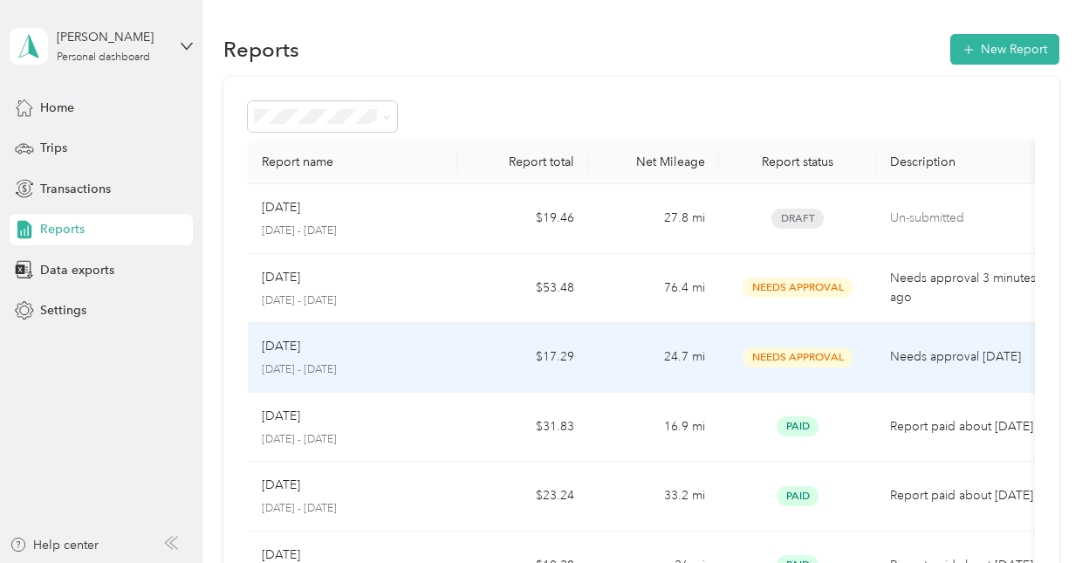
scroll to position [0, 1]
click at [284, 345] on p "[DATE]" at bounding box center [280, 346] width 38 height 19
